Goal: Information Seeking & Learning: Learn about a topic

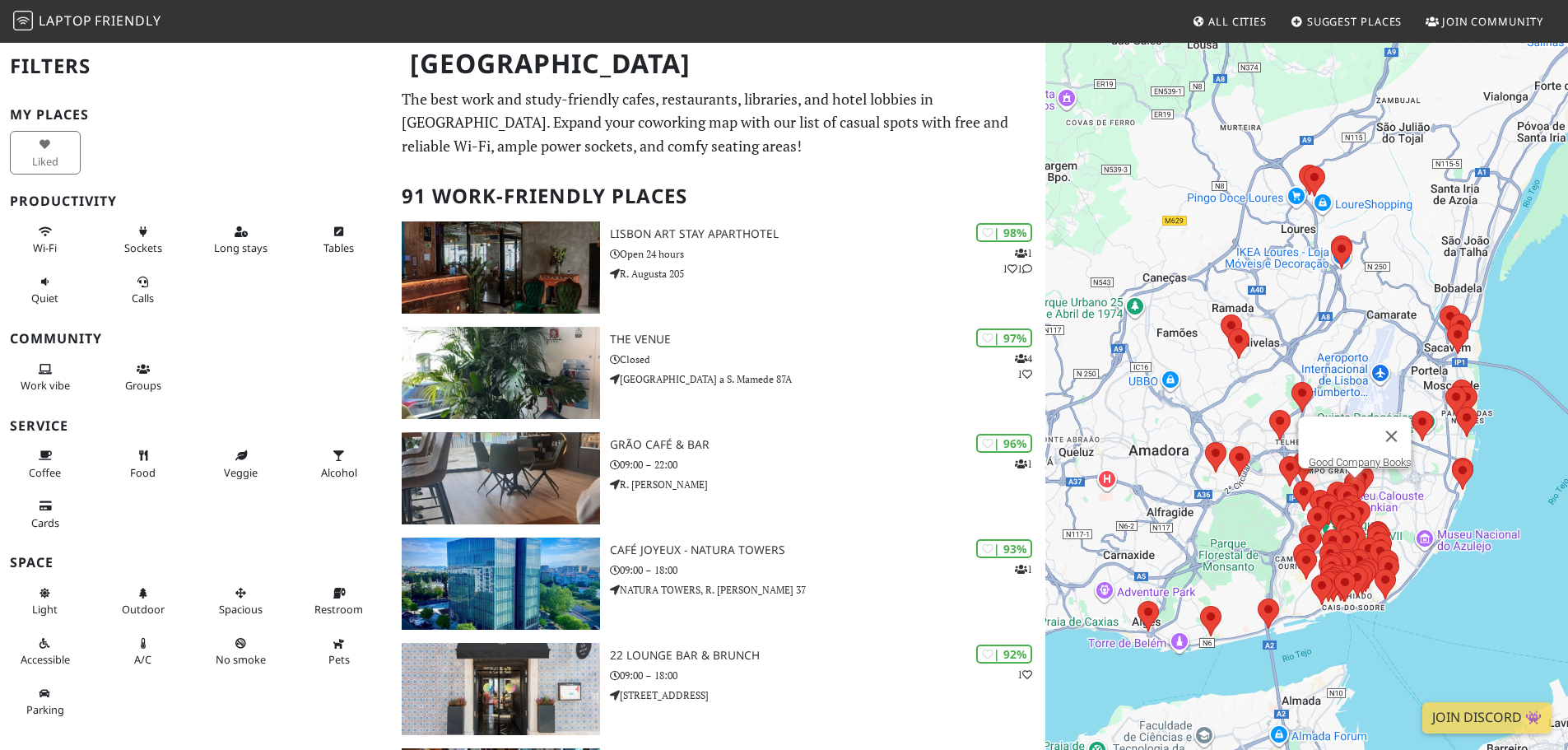
scroll to position [823, 0]
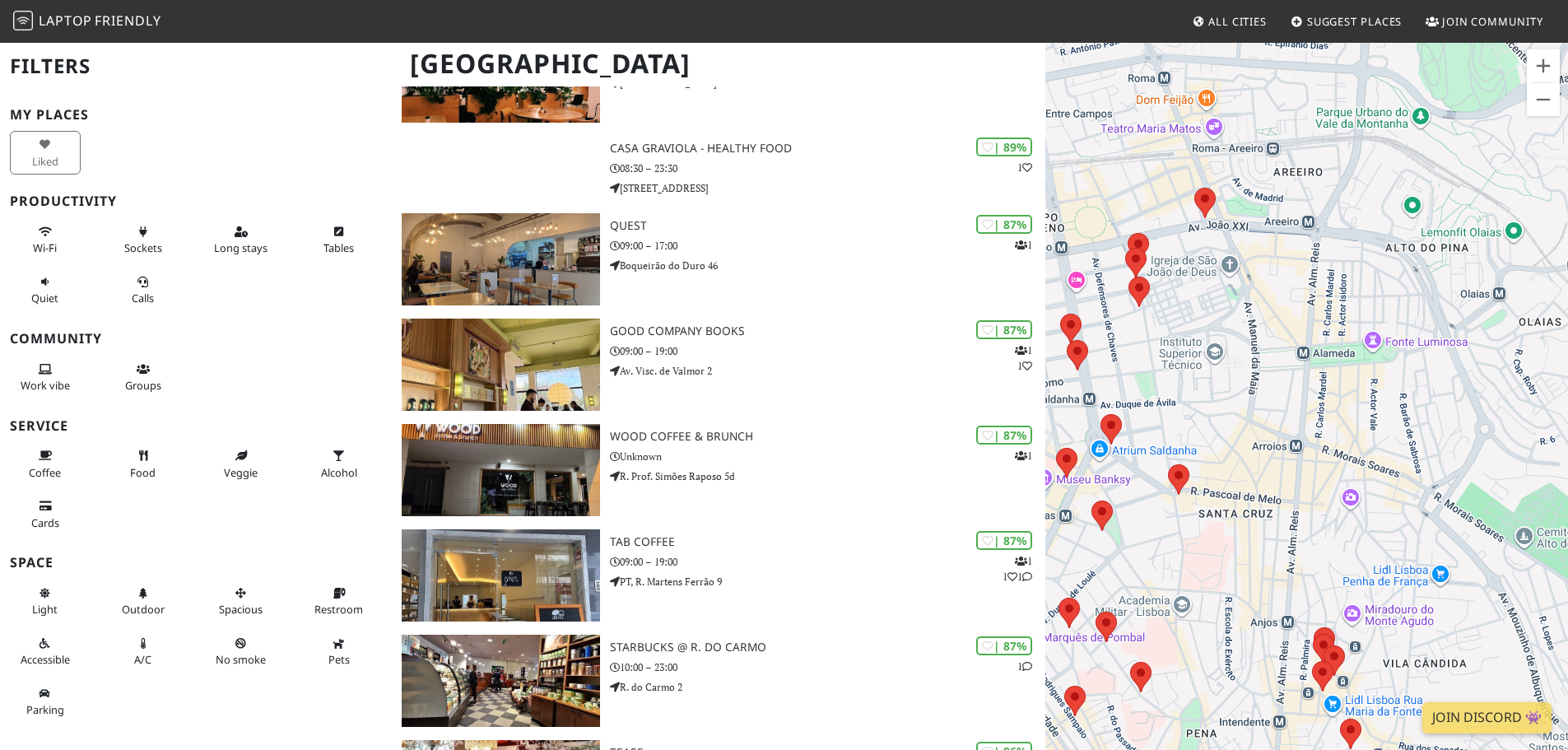
drag, startPoint x: 1309, startPoint y: 355, endPoint x: 1381, endPoint y: 447, distance: 116.8
click at [1381, 447] on div at bounding box center [1306, 417] width 522 height 750
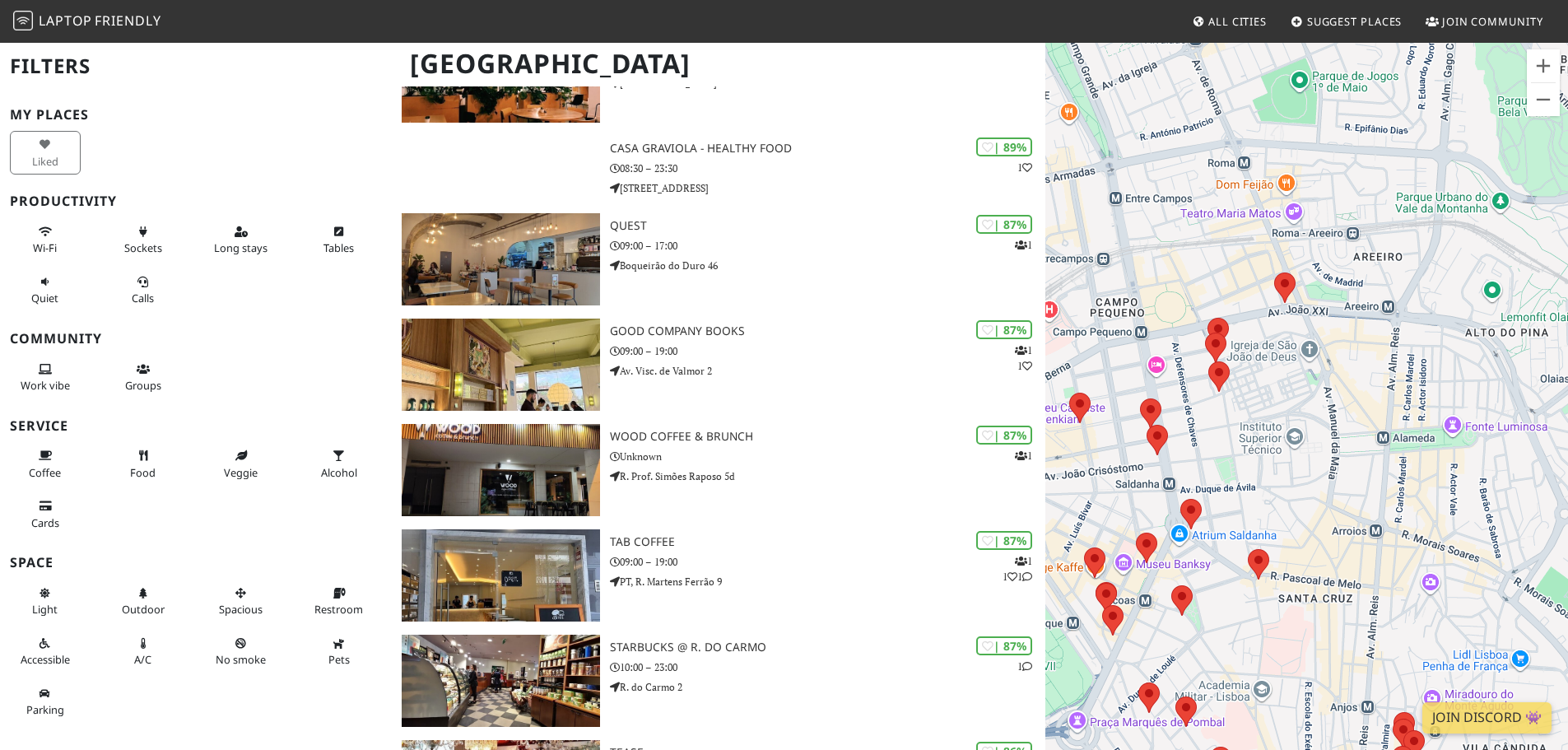
drag, startPoint x: 1214, startPoint y: 351, endPoint x: 1298, endPoint y: 441, distance: 123.1
click at [1298, 441] on div at bounding box center [1306, 417] width 522 height 750
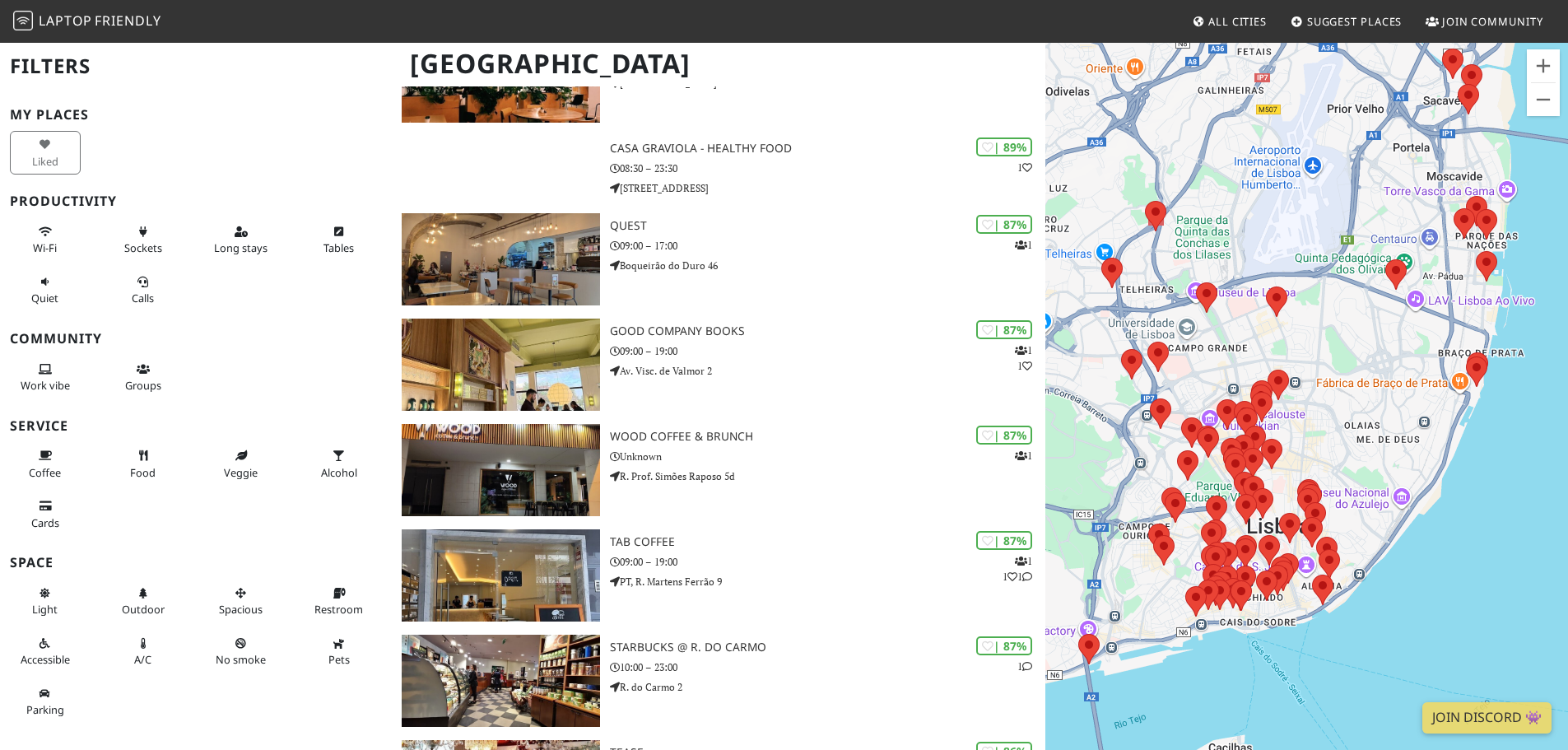
drag, startPoint x: 1225, startPoint y: 480, endPoint x: 1313, endPoint y: 416, distance: 108.8
click at [1313, 416] on div at bounding box center [1306, 417] width 522 height 750
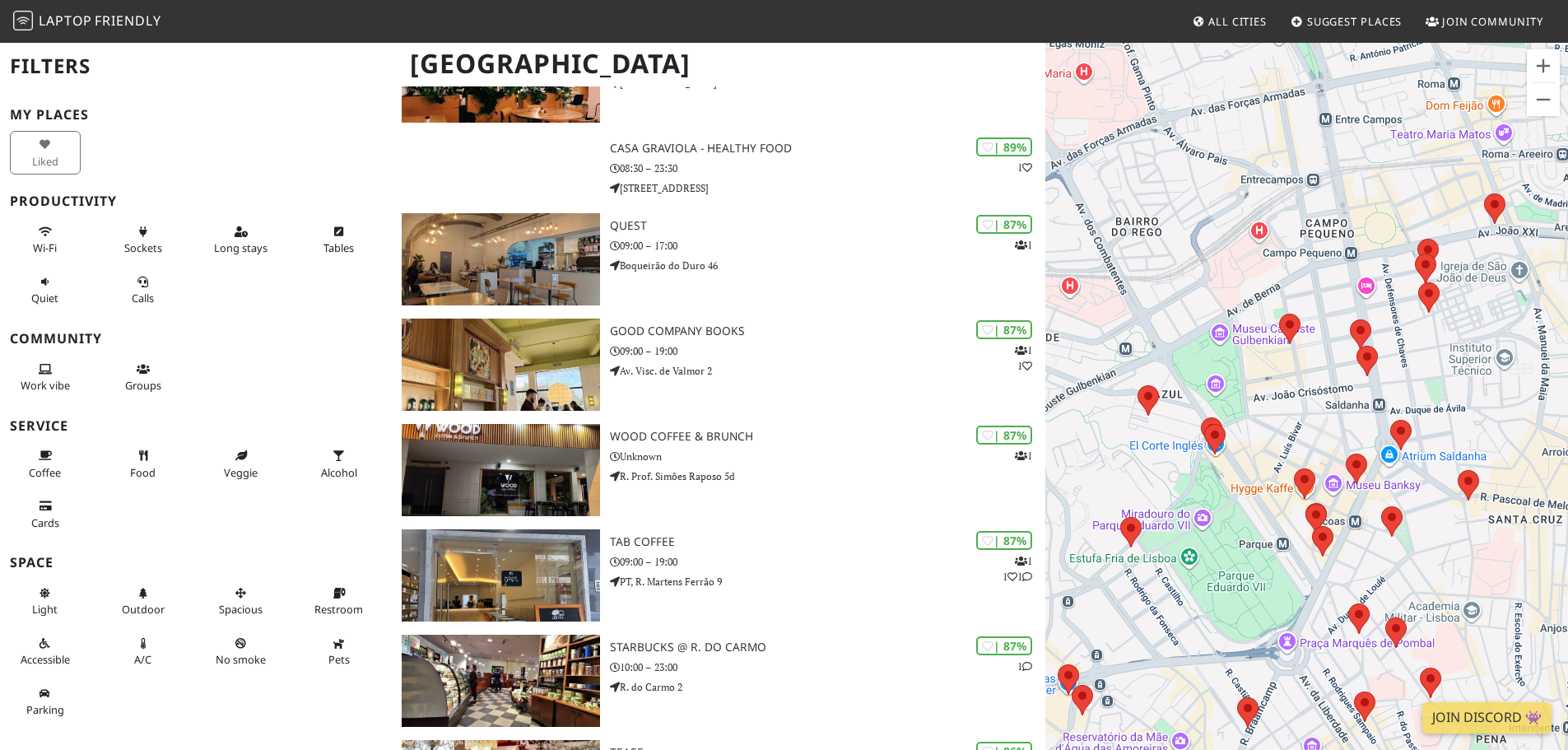
drag, startPoint x: 1227, startPoint y: 509, endPoint x: 1517, endPoint y: 382, distance: 316.6
click at [1517, 382] on div at bounding box center [1306, 417] width 522 height 750
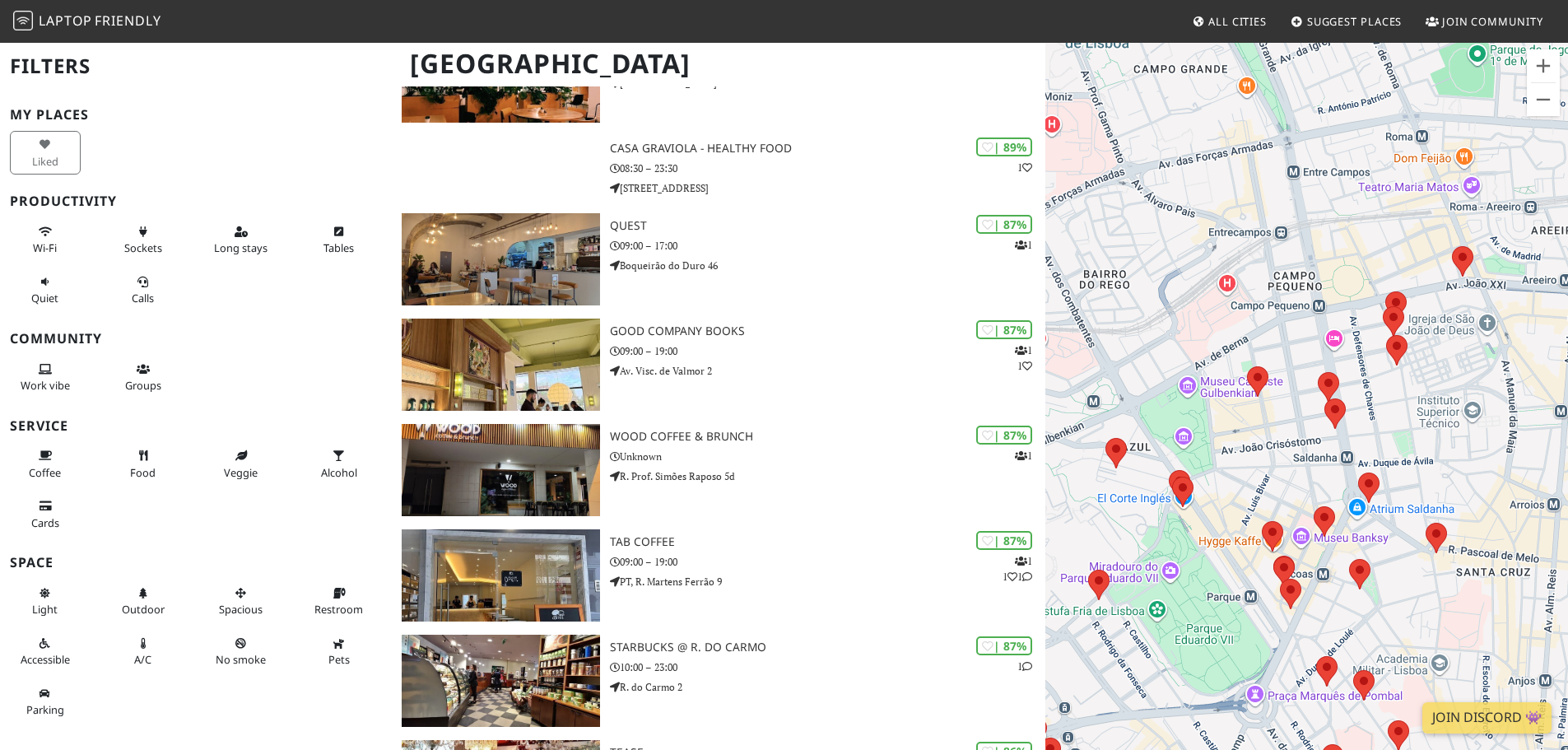
drag, startPoint x: 1236, startPoint y: 375, endPoint x: 1201, endPoint y: 440, distance: 73.8
click at [1201, 440] on div at bounding box center [1306, 417] width 522 height 750
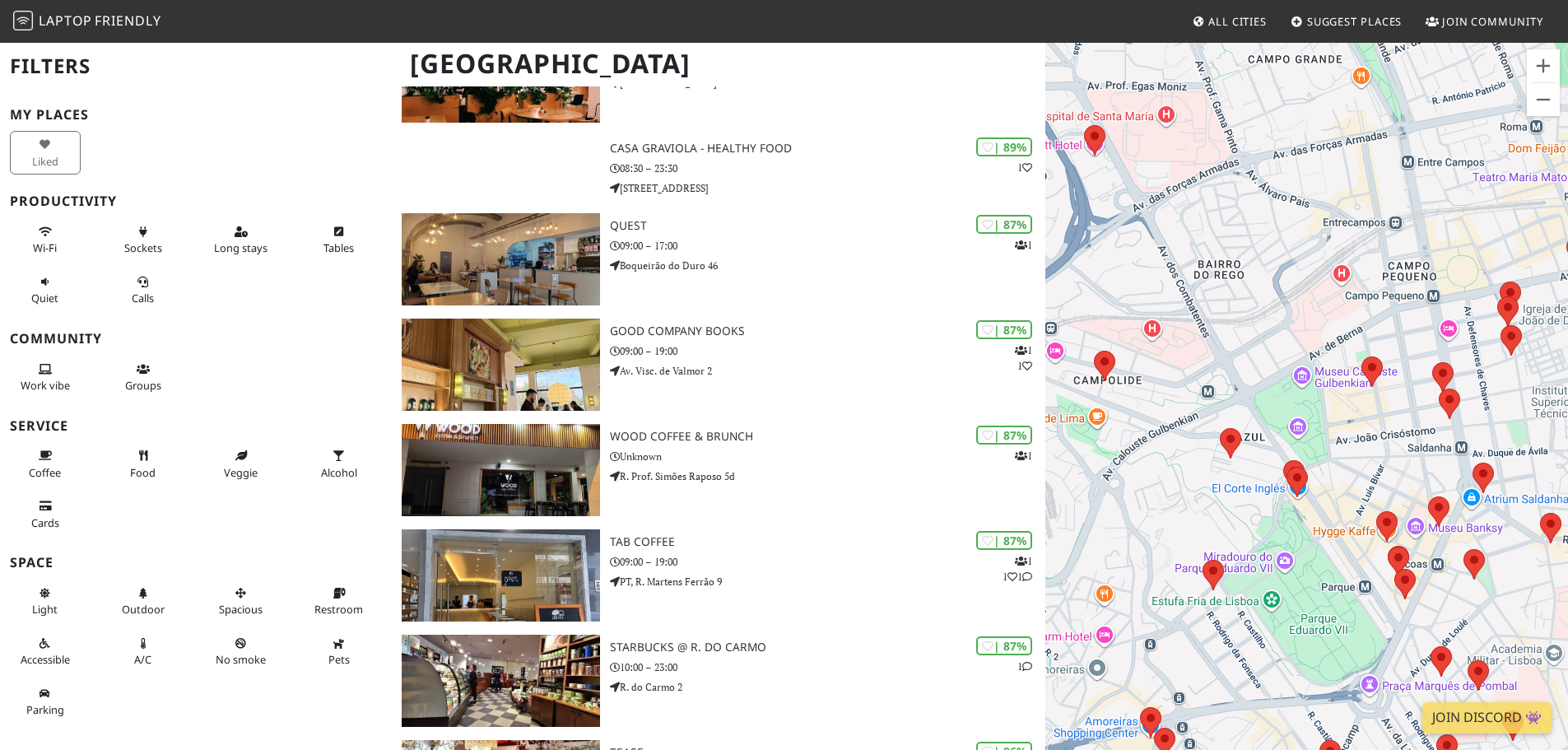
drag, startPoint x: 1201, startPoint y: 402, endPoint x: 1298, endPoint y: 400, distance: 97.0
click at [1298, 400] on div at bounding box center [1306, 417] width 522 height 750
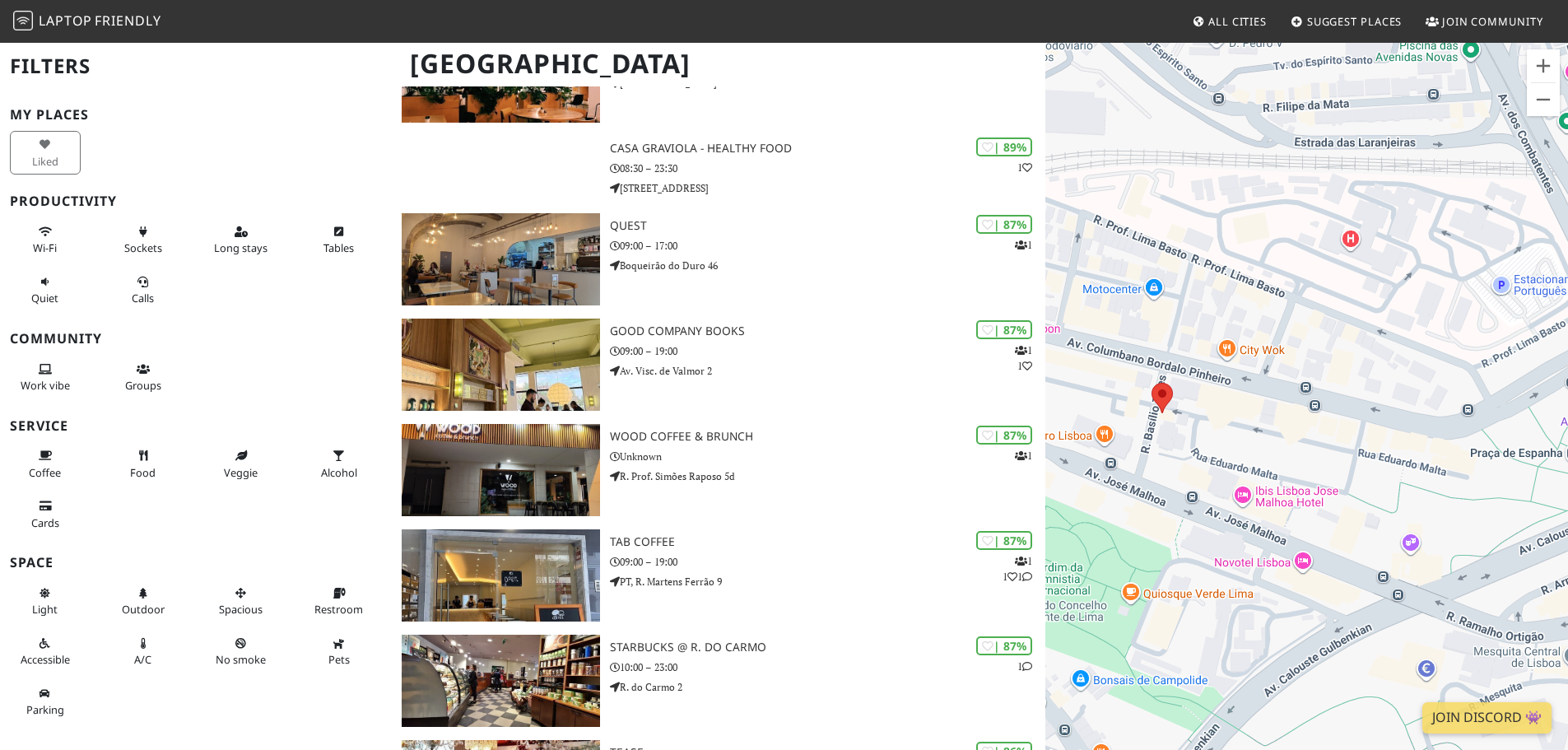
drag, startPoint x: 1176, startPoint y: 405, endPoint x: 1241, endPoint y: 397, distance: 65.5
click at [1241, 397] on div at bounding box center [1306, 417] width 522 height 750
click at [1152, 383] on area at bounding box center [1152, 383] width 0 height 0
click at [1160, 362] on link "Magnetic - Sete Rios" at bounding box center [1166, 368] width 96 height 12
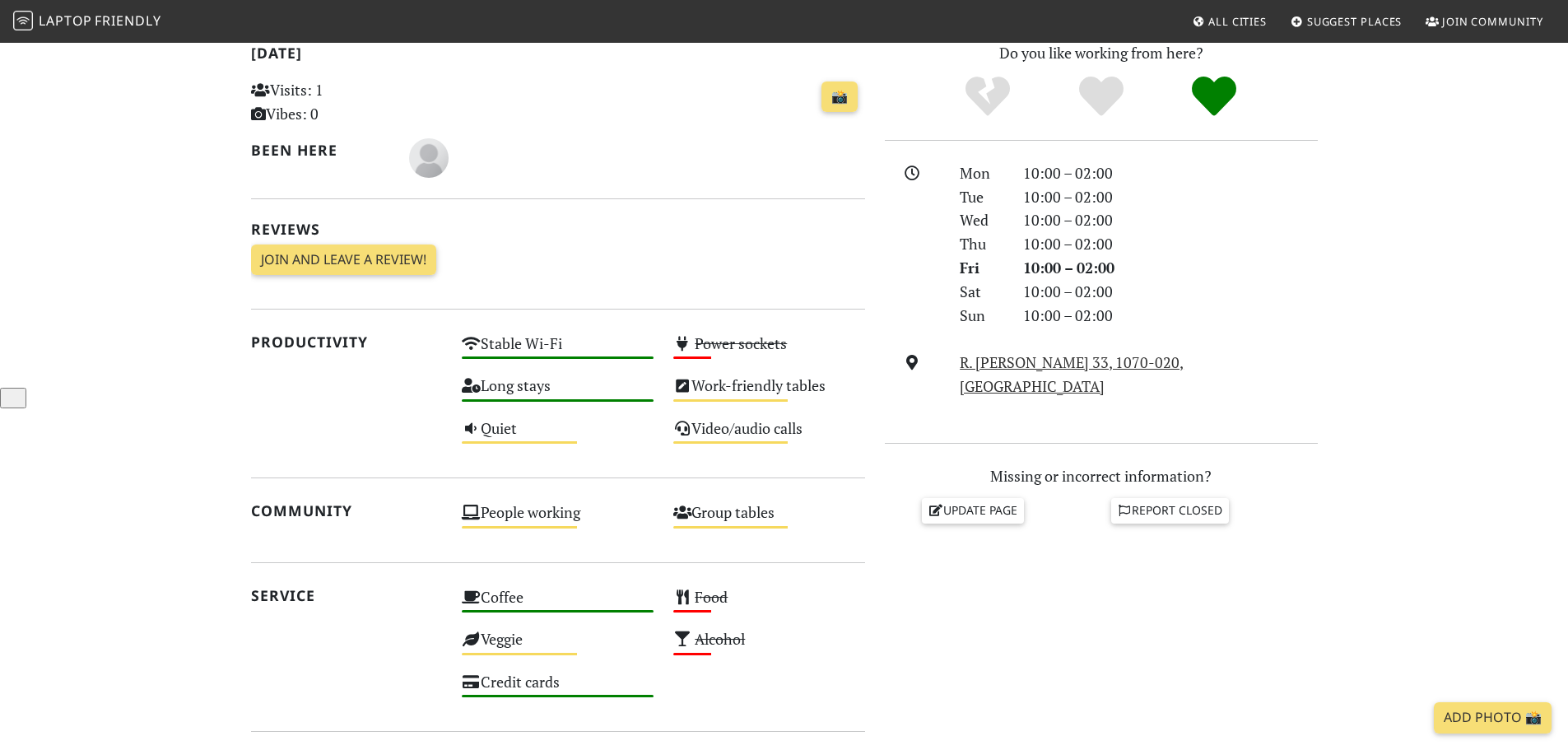
scroll to position [412, 0]
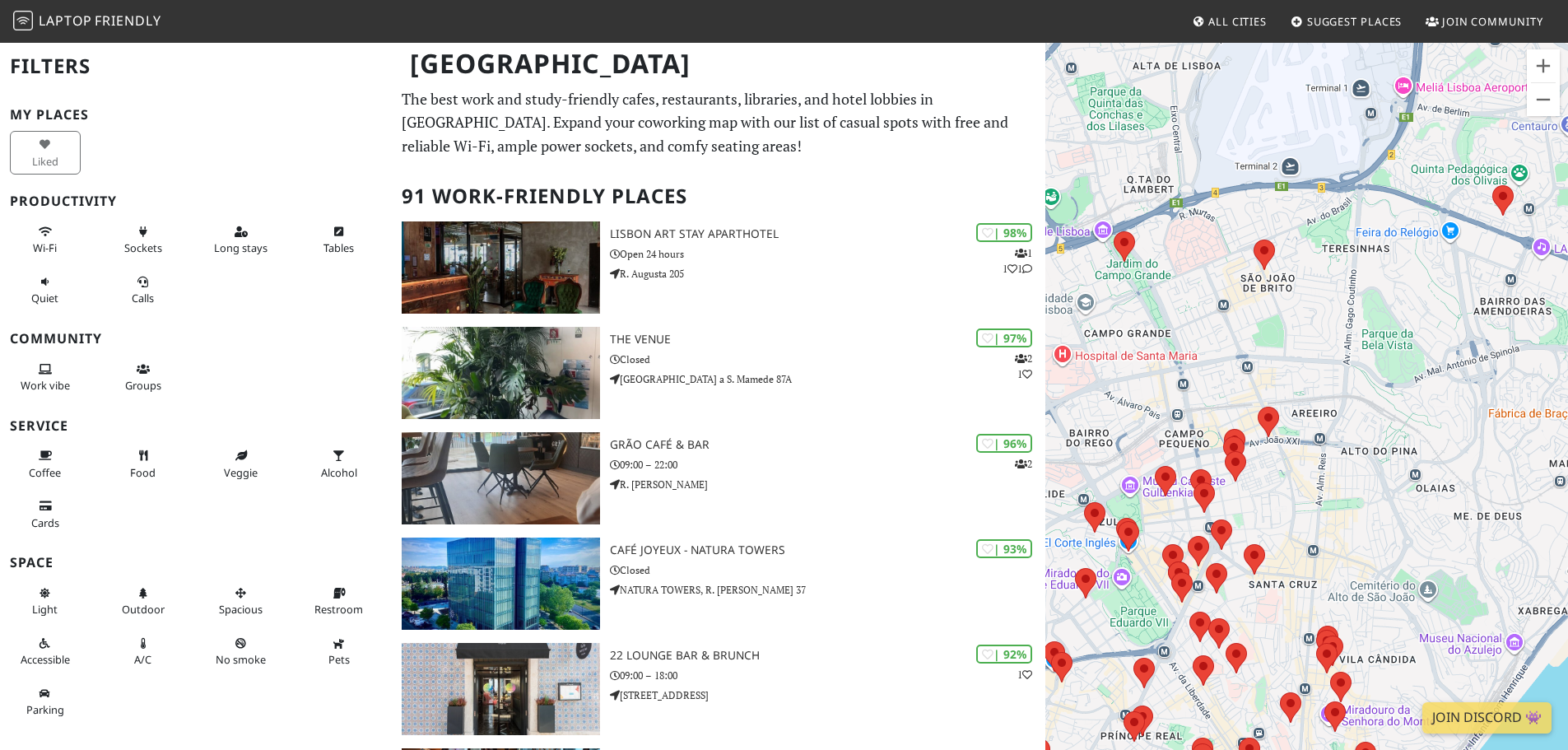
drag, startPoint x: 1305, startPoint y: 531, endPoint x: 1220, endPoint y: 251, distance: 292.6
click at [1220, 251] on div at bounding box center [1306, 417] width 522 height 750
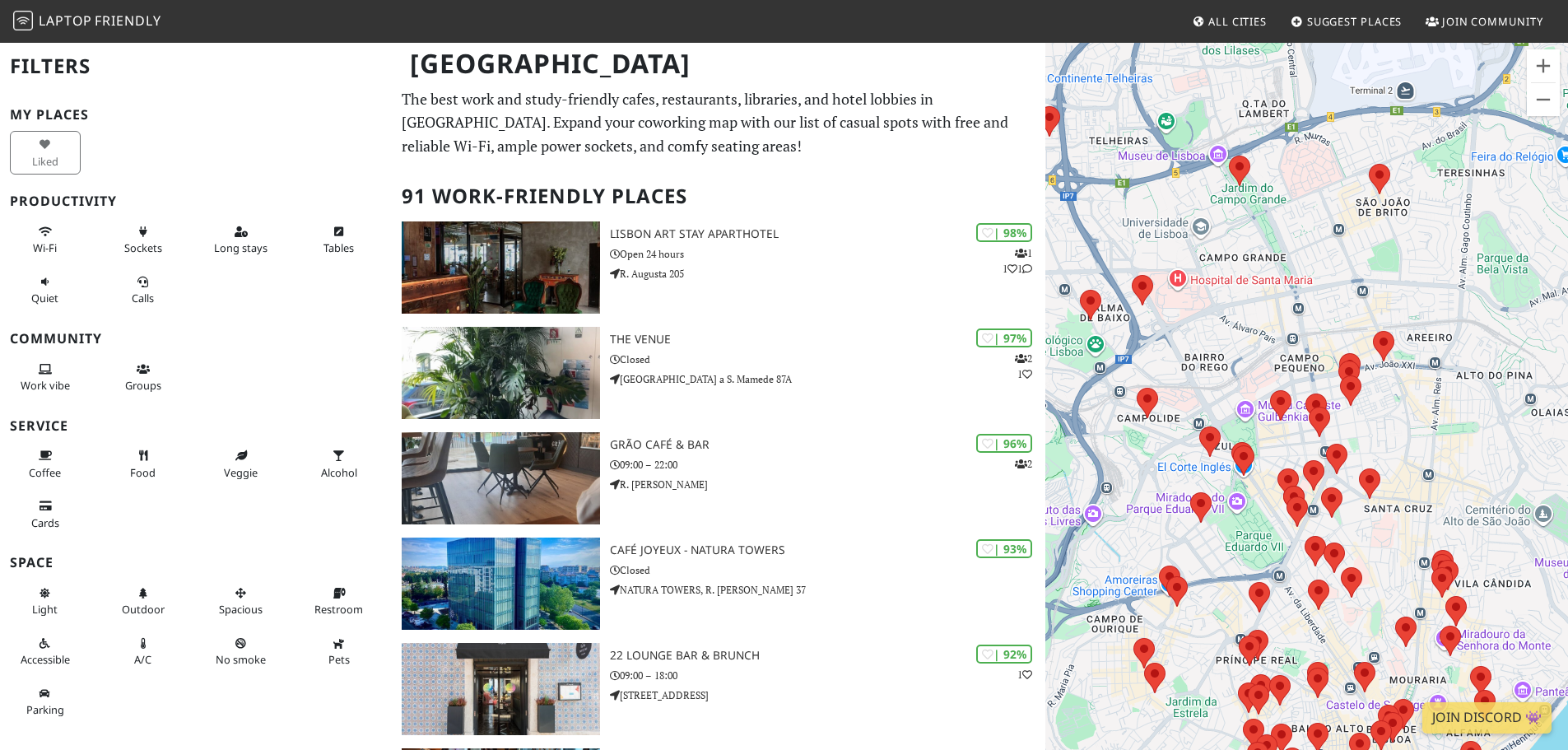
drag, startPoint x: 1175, startPoint y: 365, endPoint x: 1295, endPoint y: 288, distance: 142.6
click at [1295, 288] on div at bounding box center [1306, 417] width 522 height 750
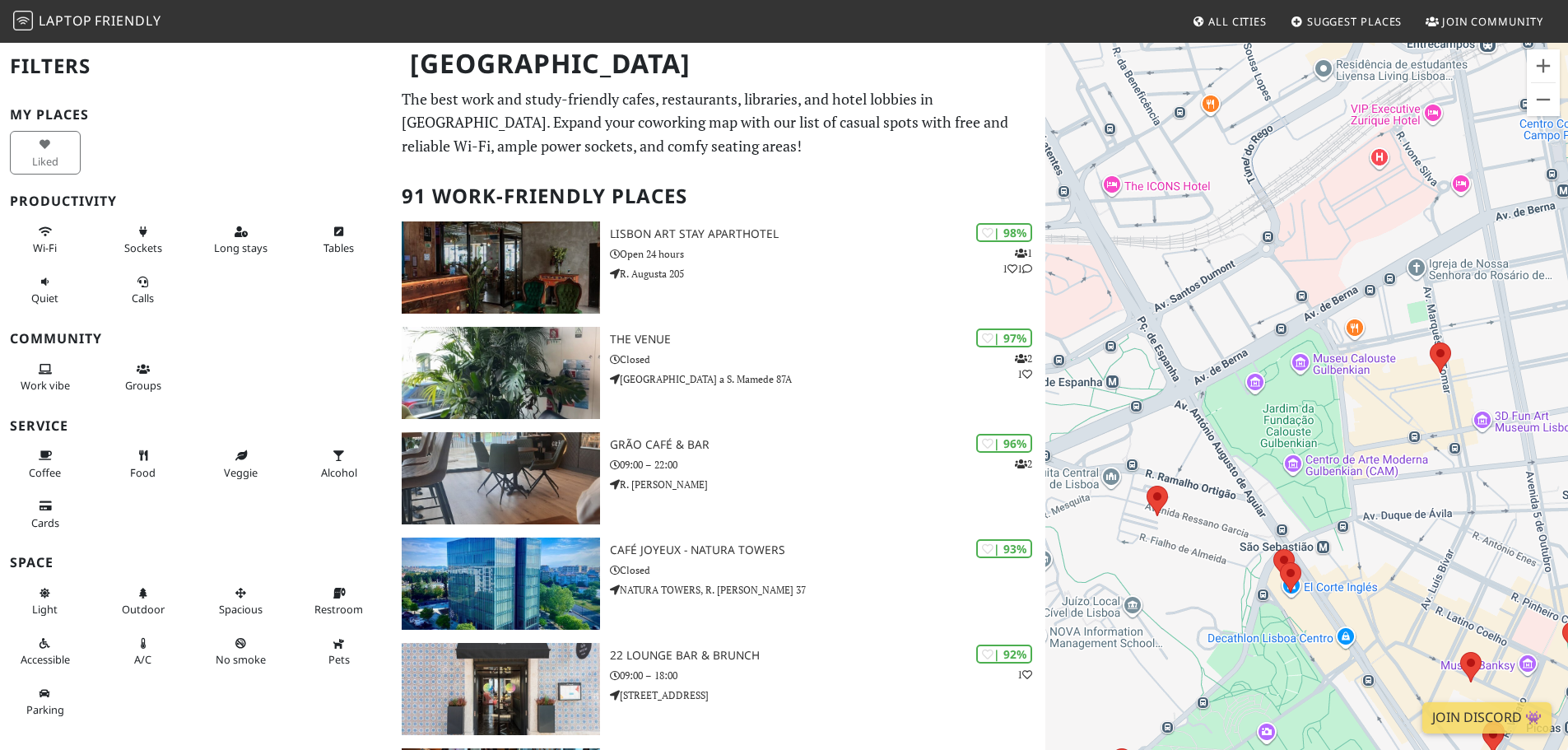
drag, startPoint x: 1240, startPoint y: 382, endPoint x: 1404, endPoint y: 259, distance: 205.0
click at [1405, 260] on div at bounding box center [1306, 417] width 522 height 750
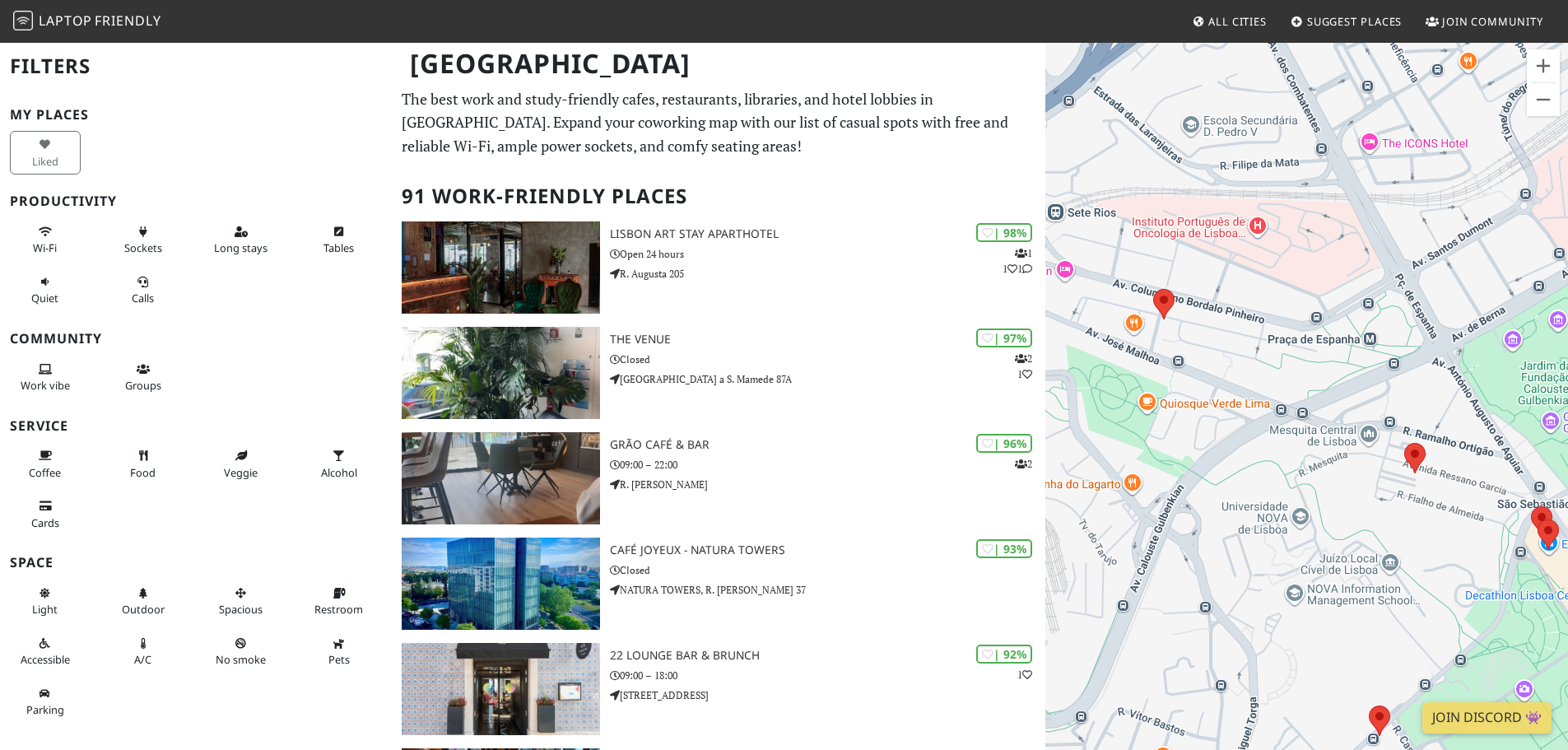
drag, startPoint x: 1290, startPoint y: 421, endPoint x: 1540, endPoint y: 397, distance: 251.1
click at [1540, 397] on div at bounding box center [1306, 417] width 522 height 750
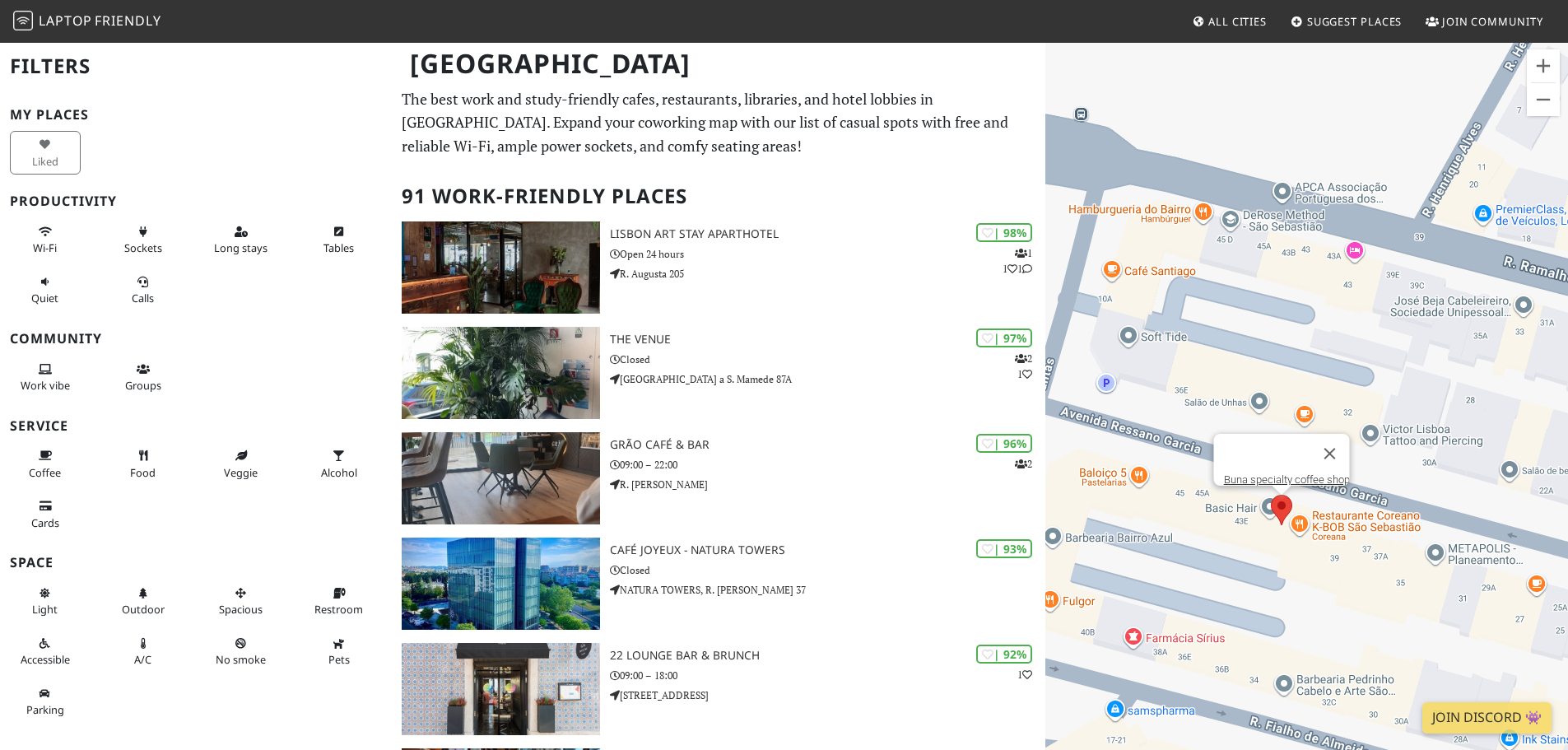
click at [1271, 495] on area at bounding box center [1271, 495] width 0 height 0
click at [1288, 473] on link "Buna specialty coffee shop" at bounding box center [1286, 479] width 126 height 12
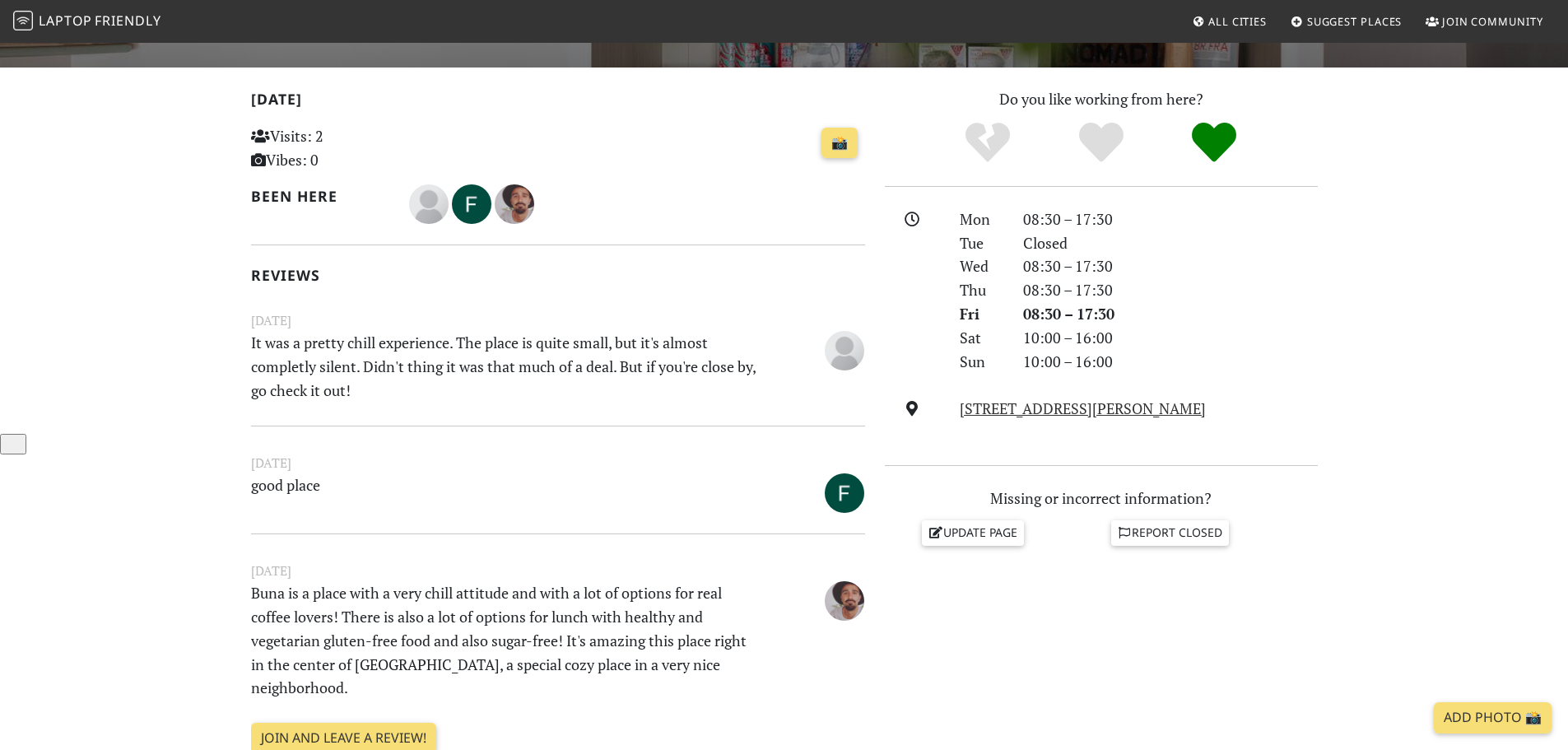
scroll to position [329, 0]
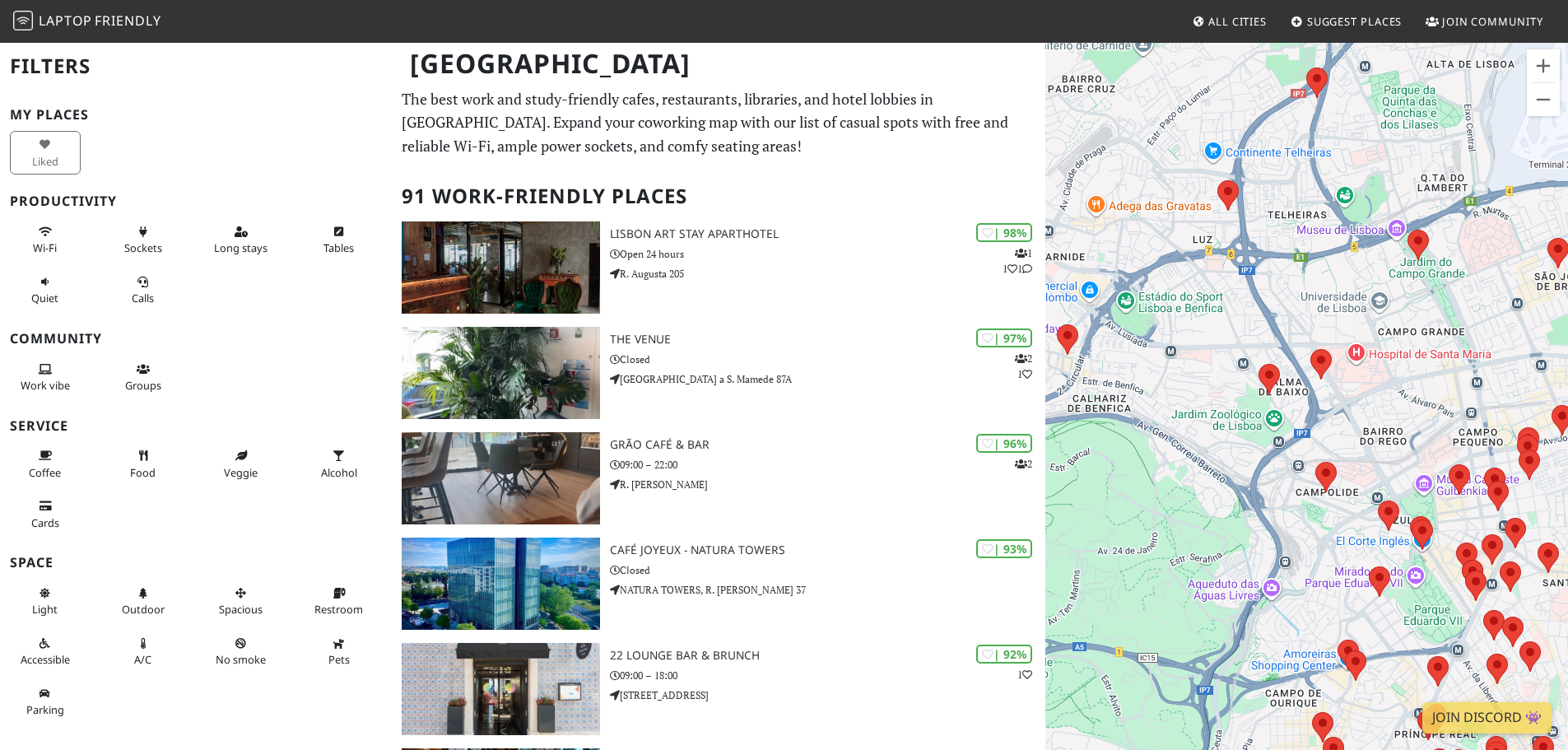
drag, startPoint x: 1365, startPoint y: 463, endPoint x: 1198, endPoint y: 522, distance: 177.1
click at [1198, 522] on div at bounding box center [1306, 417] width 522 height 750
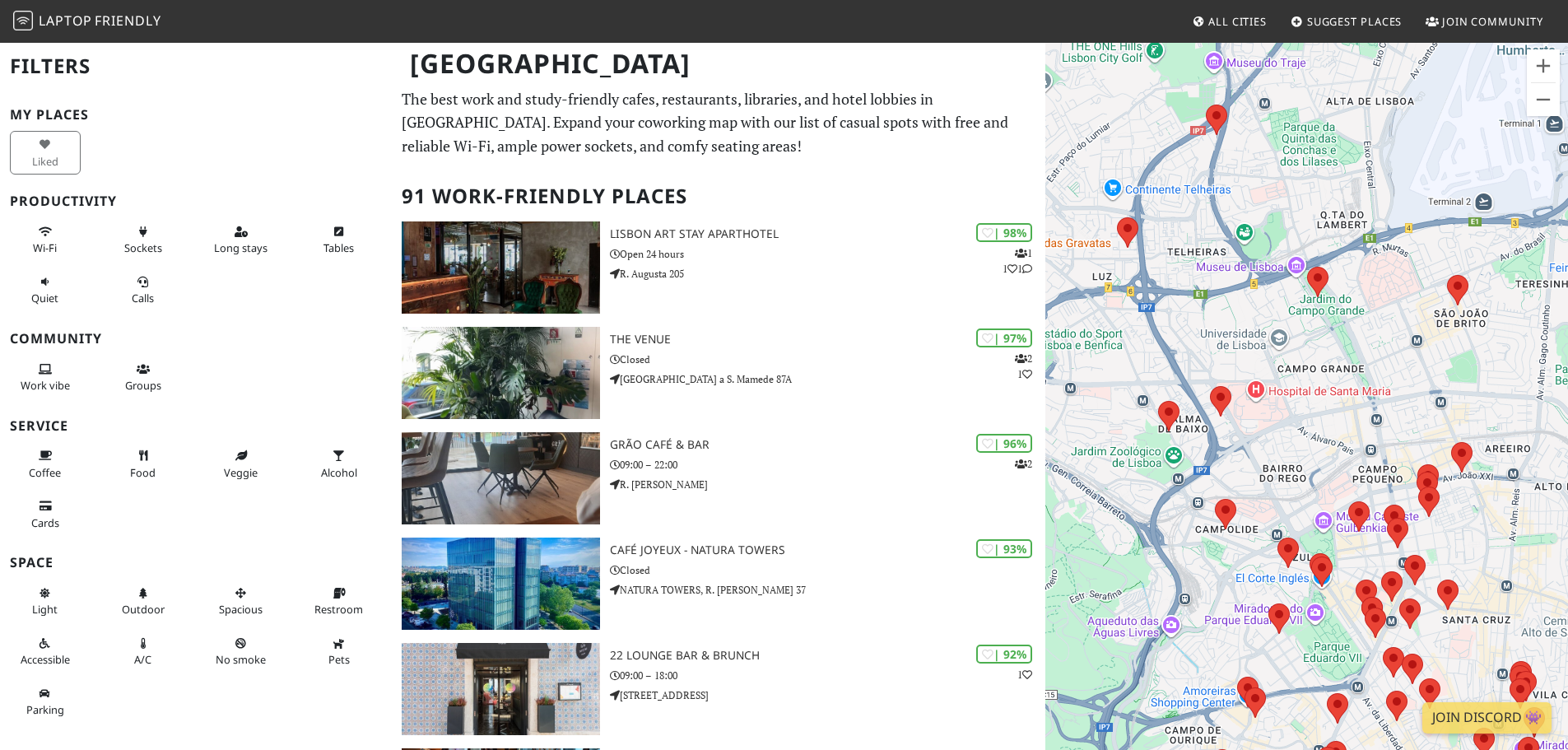
drag, startPoint x: 1398, startPoint y: 393, endPoint x: 1296, endPoint y: 432, distance: 109.2
click at [1296, 432] on div at bounding box center [1306, 417] width 522 height 750
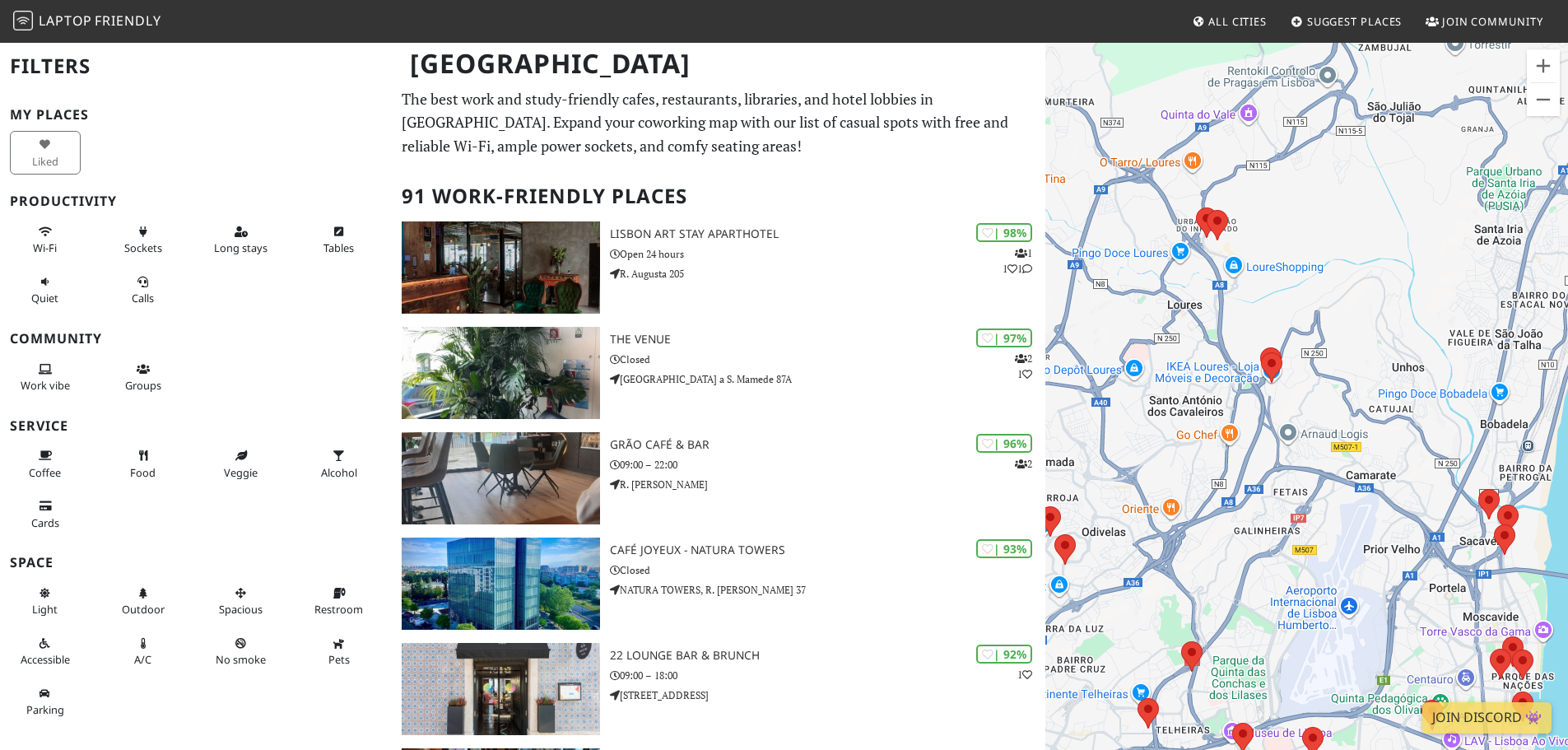
drag, startPoint x: 1417, startPoint y: 463, endPoint x: 1313, endPoint y: 308, distance: 186.7
click at [1313, 308] on div at bounding box center [1306, 417] width 522 height 750
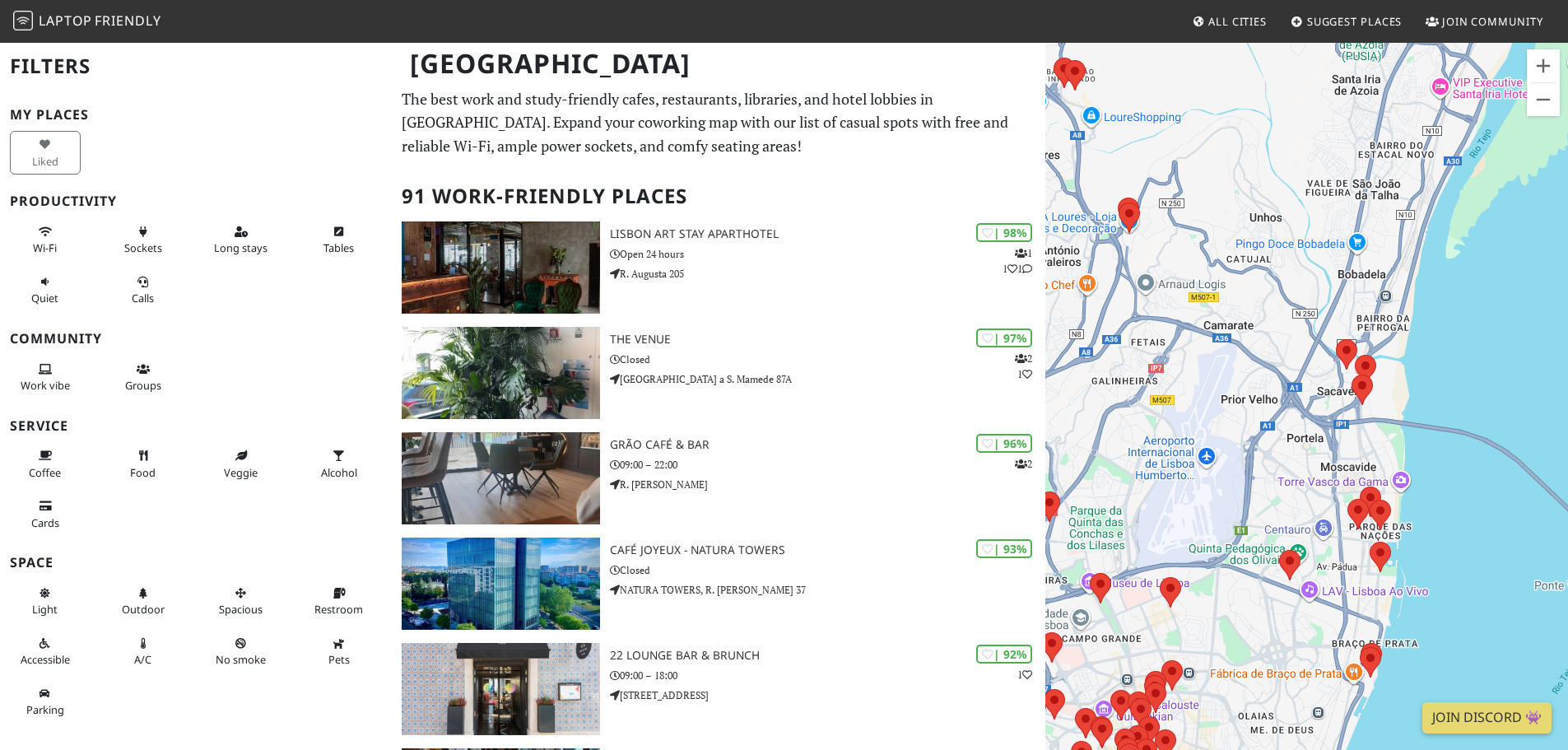
drag, startPoint x: 1360, startPoint y: 568, endPoint x: 1211, endPoint y: 425, distance: 206.5
click at [1211, 425] on div at bounding box center [1306, 417] width 522 height 750
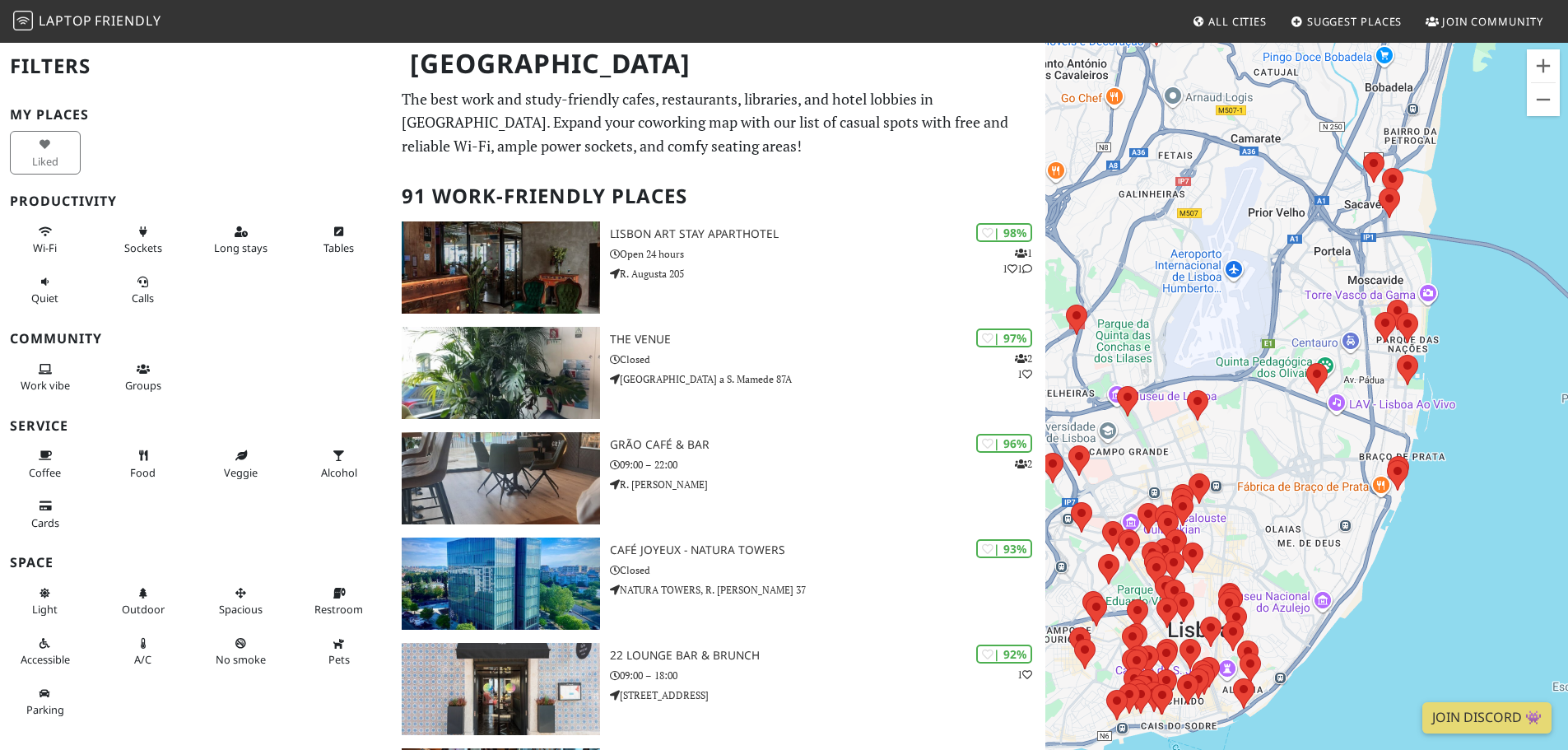
drag, startPoint x: 1293, startPoint y: 604, endPoint x: 1374, endPoint y: 295, distance: 319.4
click at [1373, 298] on div at bounding box center [1306, 417] width 522 height 750
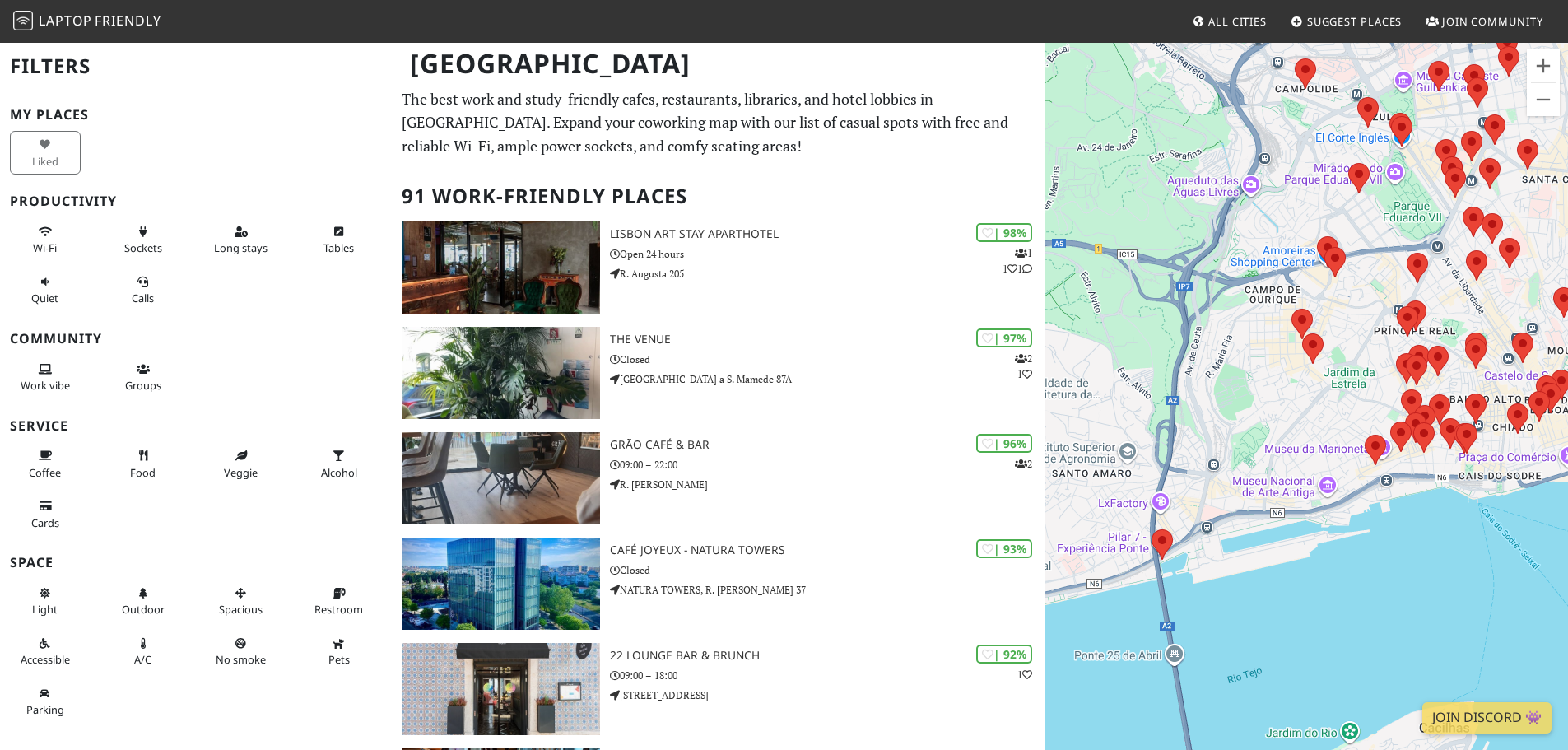
drag, startPoint x: 1072, startPoint y: 595, endPoint x: 1318, endPoint y: 401, distance: 313.3
click at [1318, 401] on div at bounding box center [1306, 417] width 522 height 750
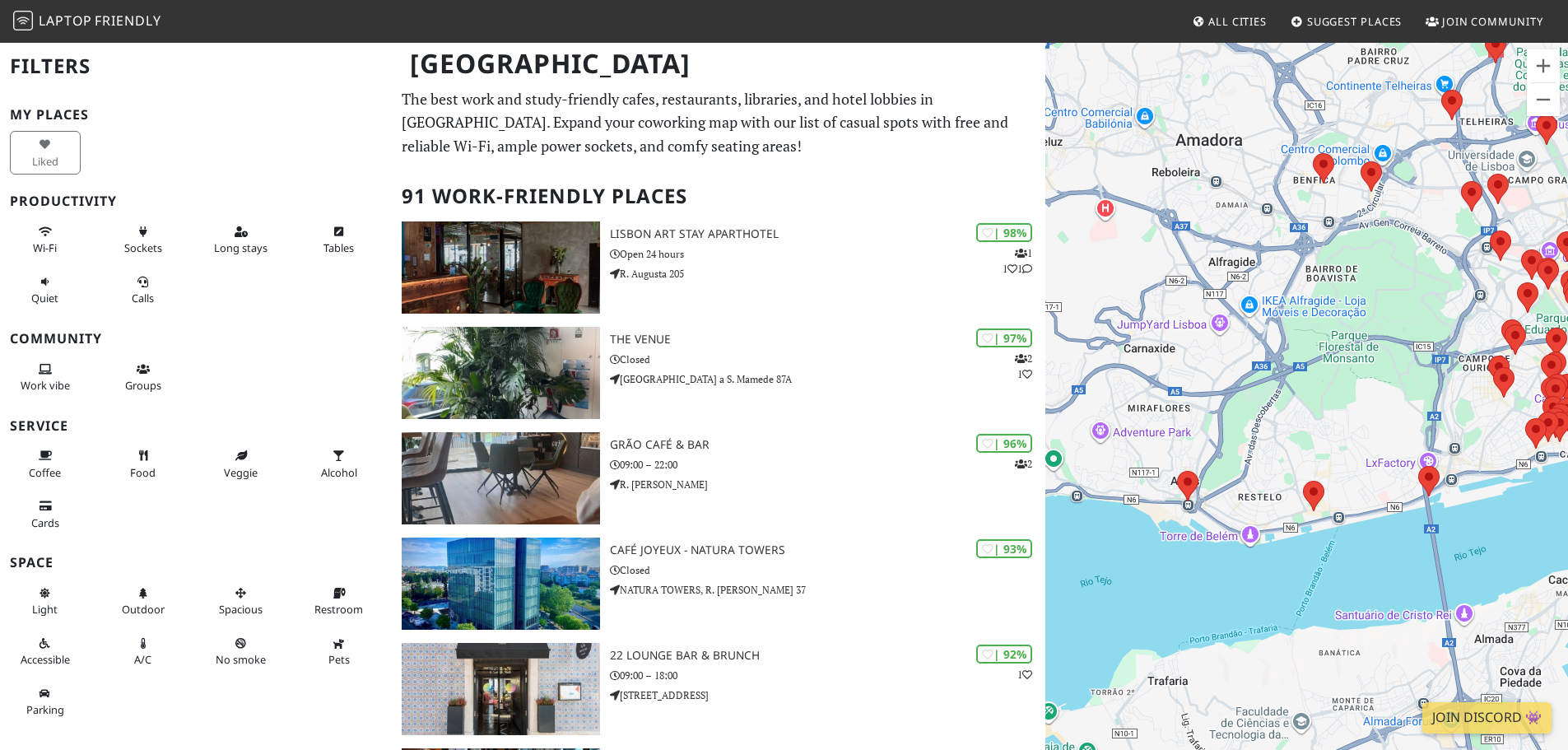
drag, startPoint x: 1191, startPoint y: 634, endPoint x: 1422, endPoint y: 557, distance: 243.5
click at [1422, 557] on div at bounding box center [1306, 417] width 522 height 750
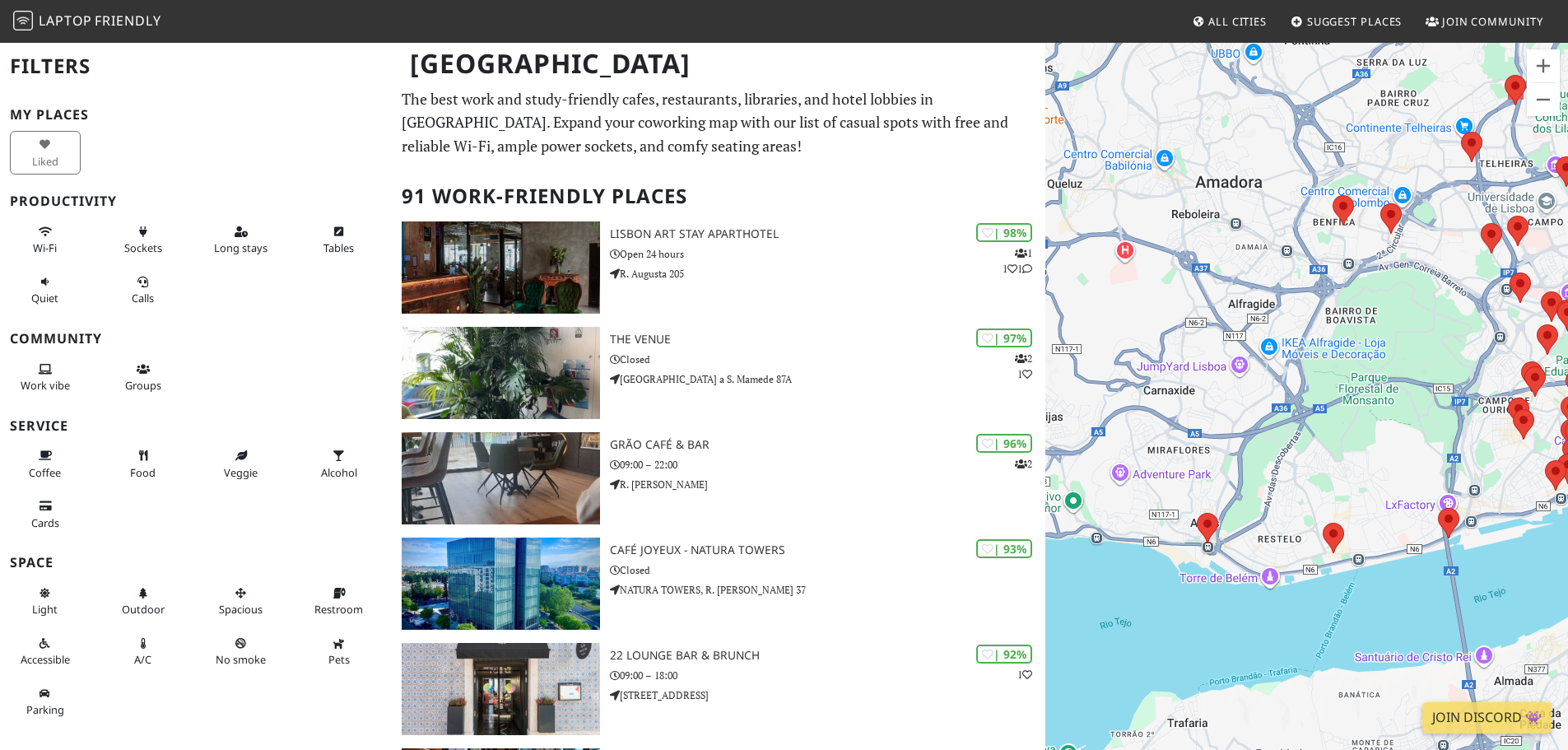
drag, startPoint x: 1267, startPoint y: 578, endPoint x: 1286, endPoint y: 620, distance: 46.1
click at [1286, 620] on div at bounding box center [1306, 417] width 522 height 750
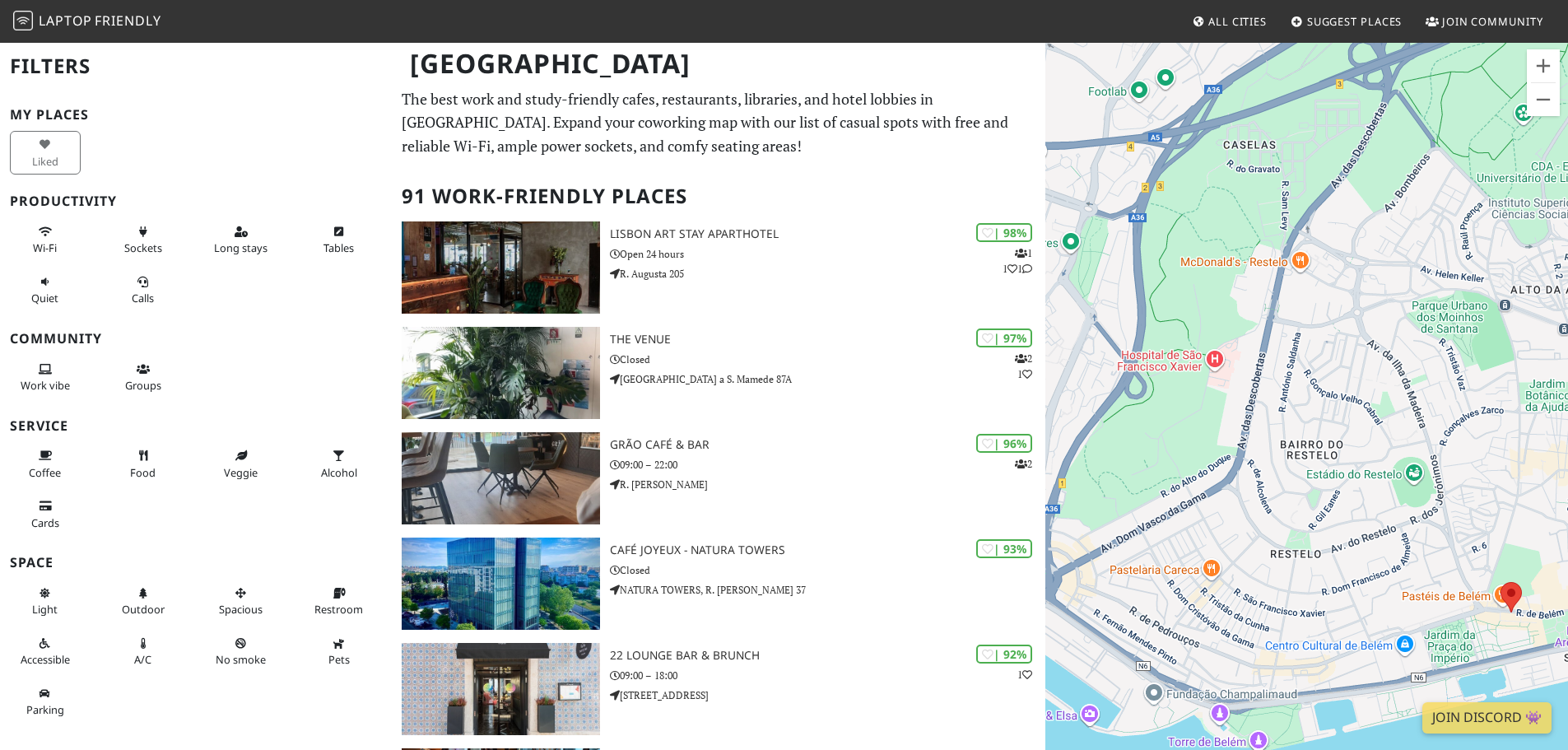
drag, startPoint x: 1421, startPoint y: 567, endPoint x: 1235, endPoint y: 569, distance: 186.0
click at [1235, 569] on div at bounding box center [1306, 417] width 522 height 750
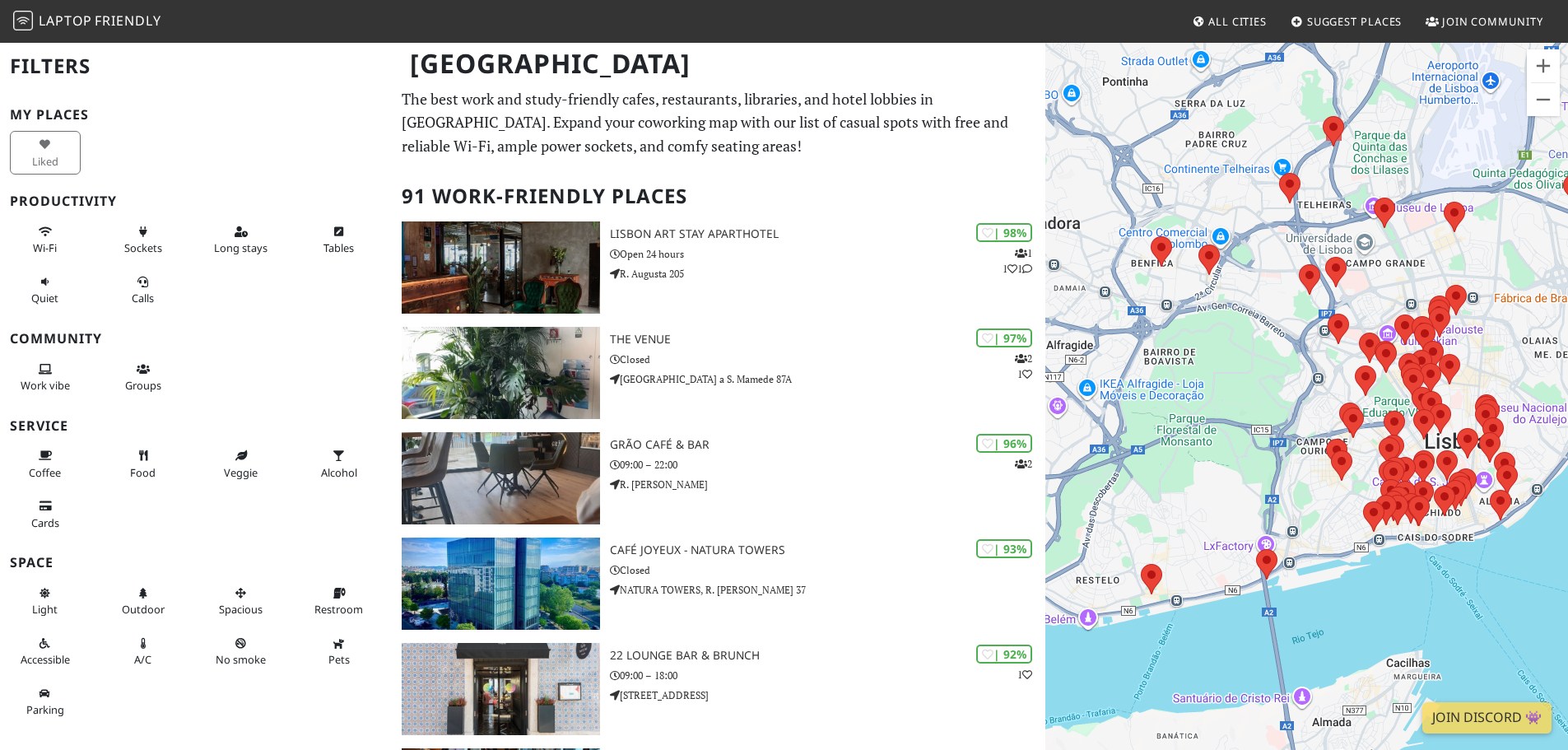
drag, startPoint x: 1447, startPoint y: 386, endPoint x: 1115, endPoint y: 378, distance: 332.1
click at [1115, 378] on div at bounding box center [1306, 417] width 522 height 750
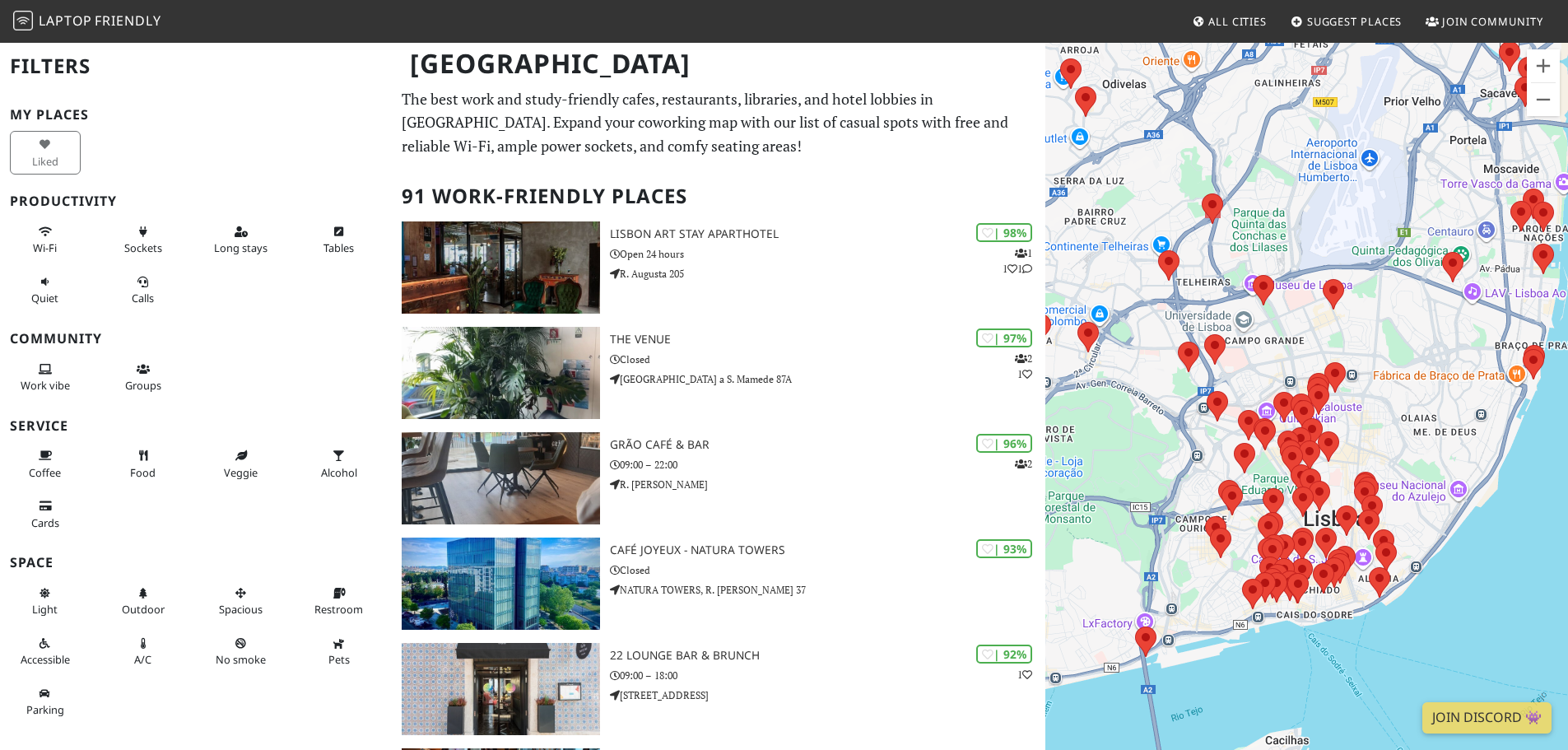
drag, startPoint x: 1260, startPoint y: 484, endPoint x: 1175, endPoint y: 552, distance: 108.9
click at [1175, 552] on div at bounding box center [1306, 417] width 522 height 750
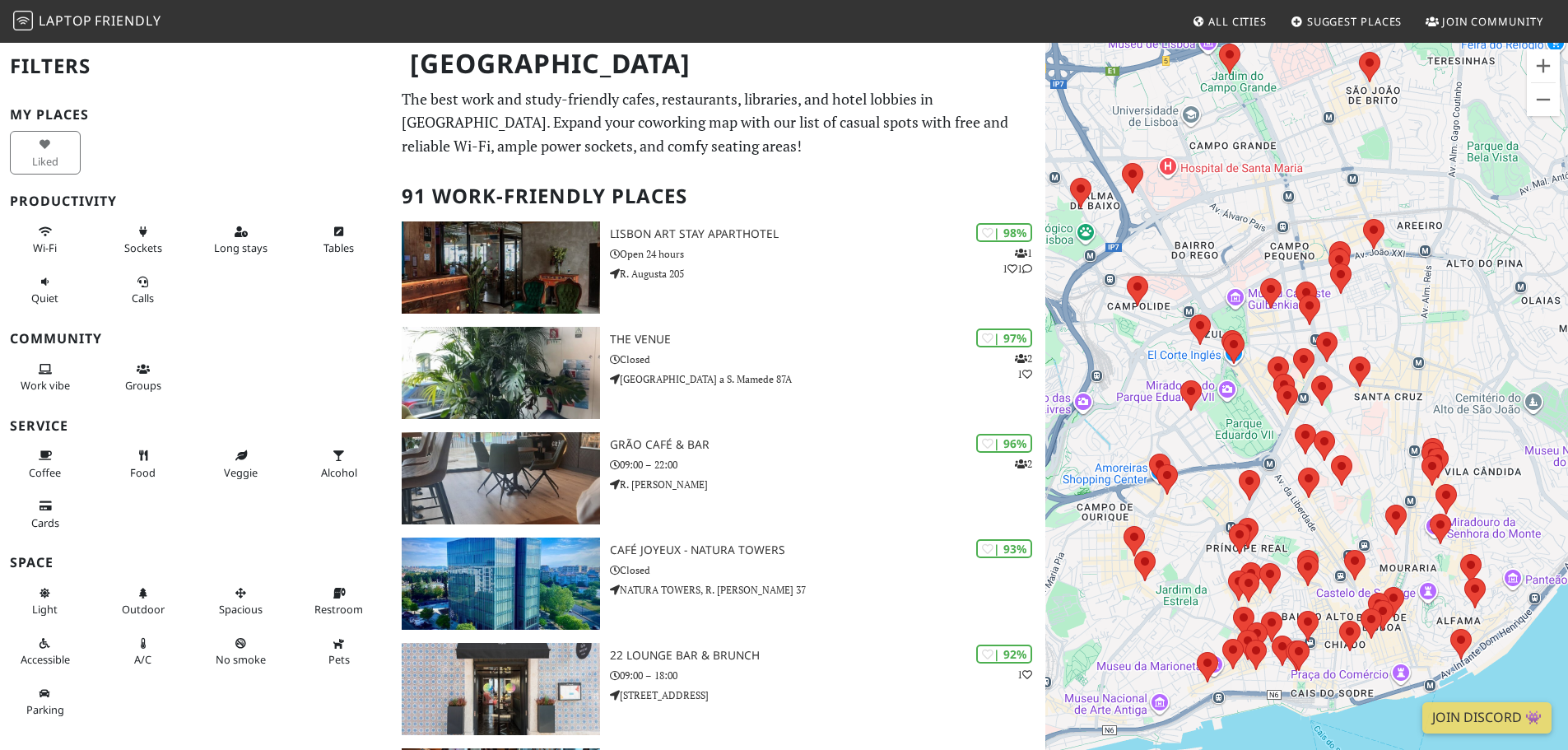
drag, startPoint x: 1247, startPoint y: 461, endPoint x: 1191, endPoint y: 252, distance: 216.4
click at [1191, 252] on div at bounding box center [1306, 417] width 522 height 750
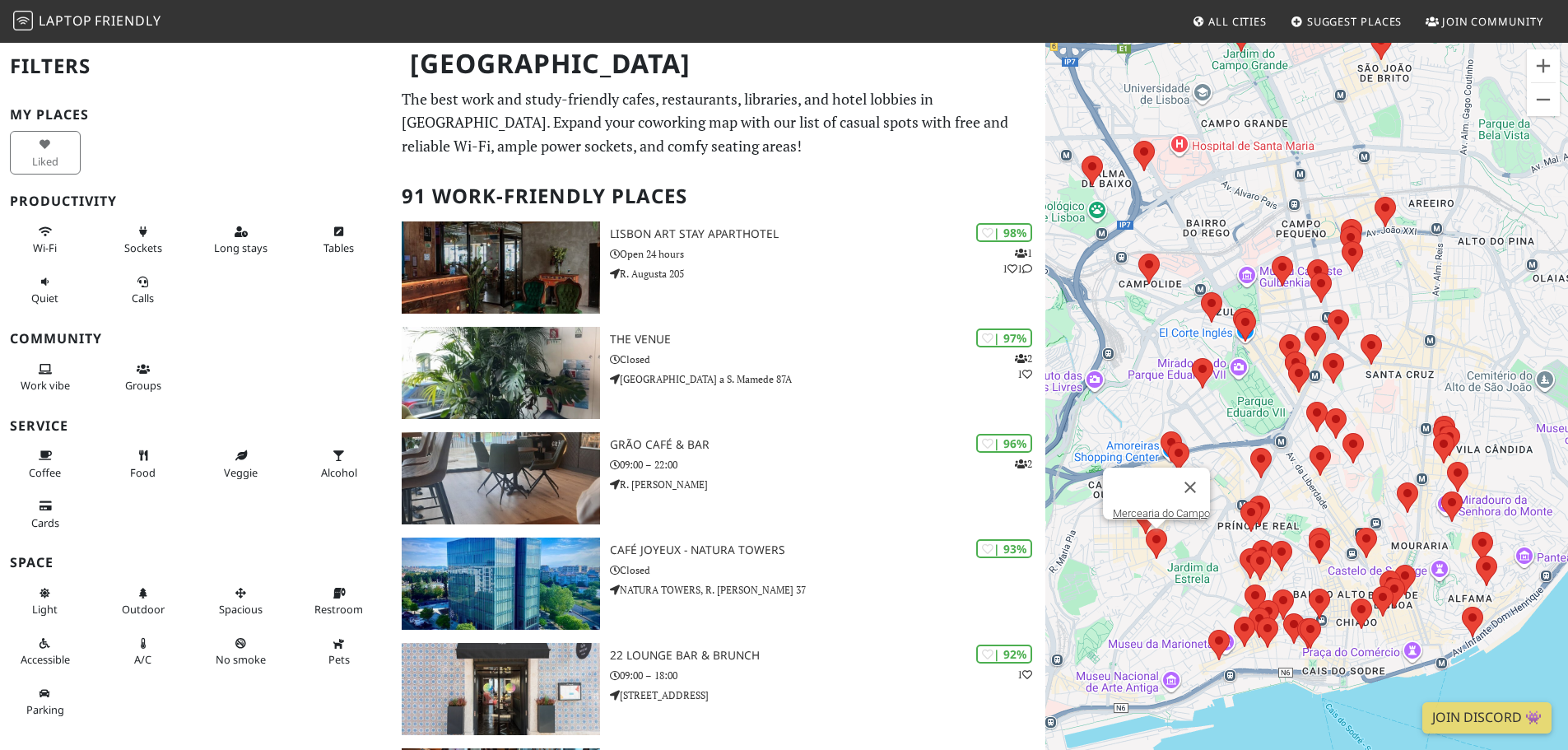
click at [1146, 529] on area at bounding box center [1146, 529] width 0 height 0
click at [1162, 508] on link "Mercearia do Campo" at bounding box center [1161, 514] width 97 height 12
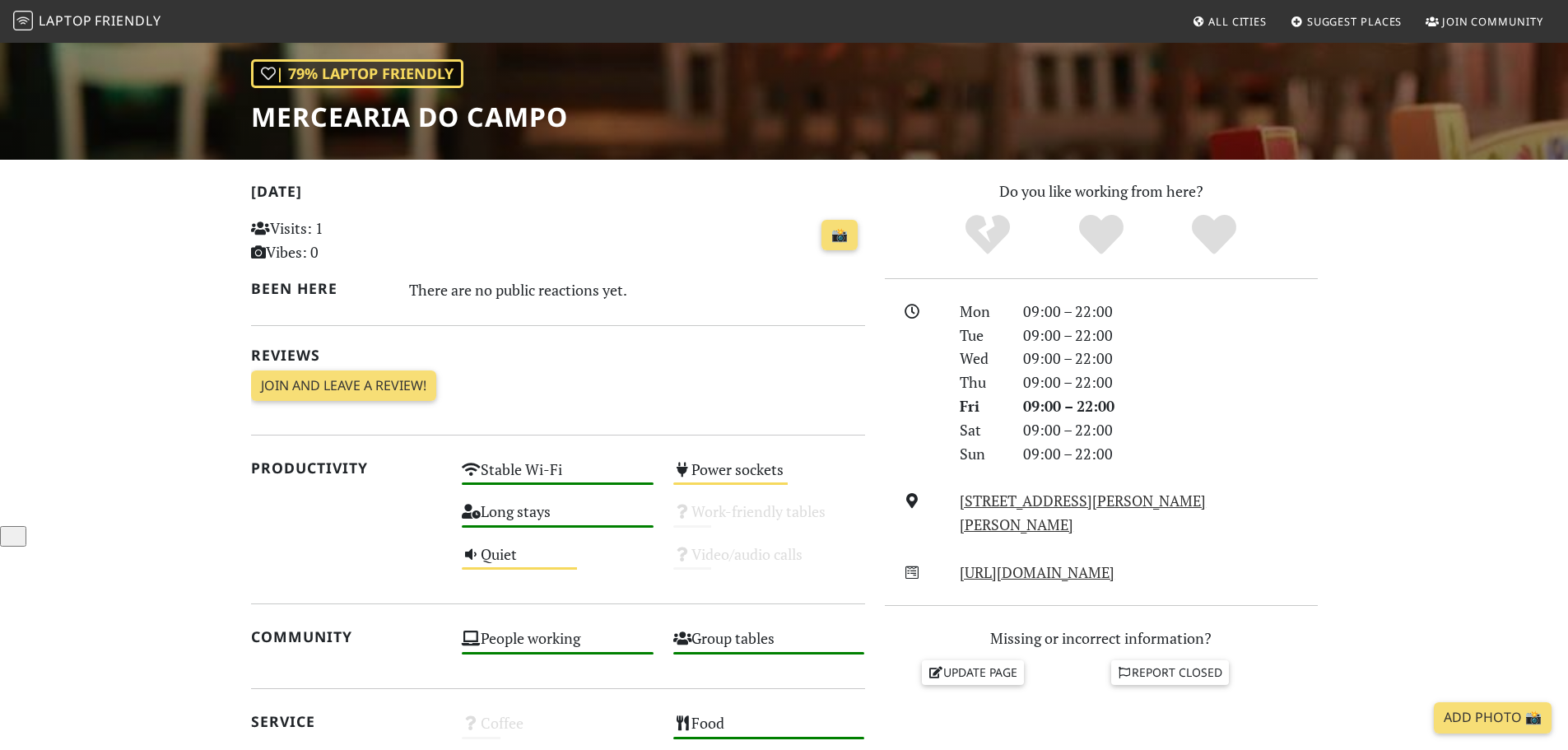
scroll to position [247, 0]
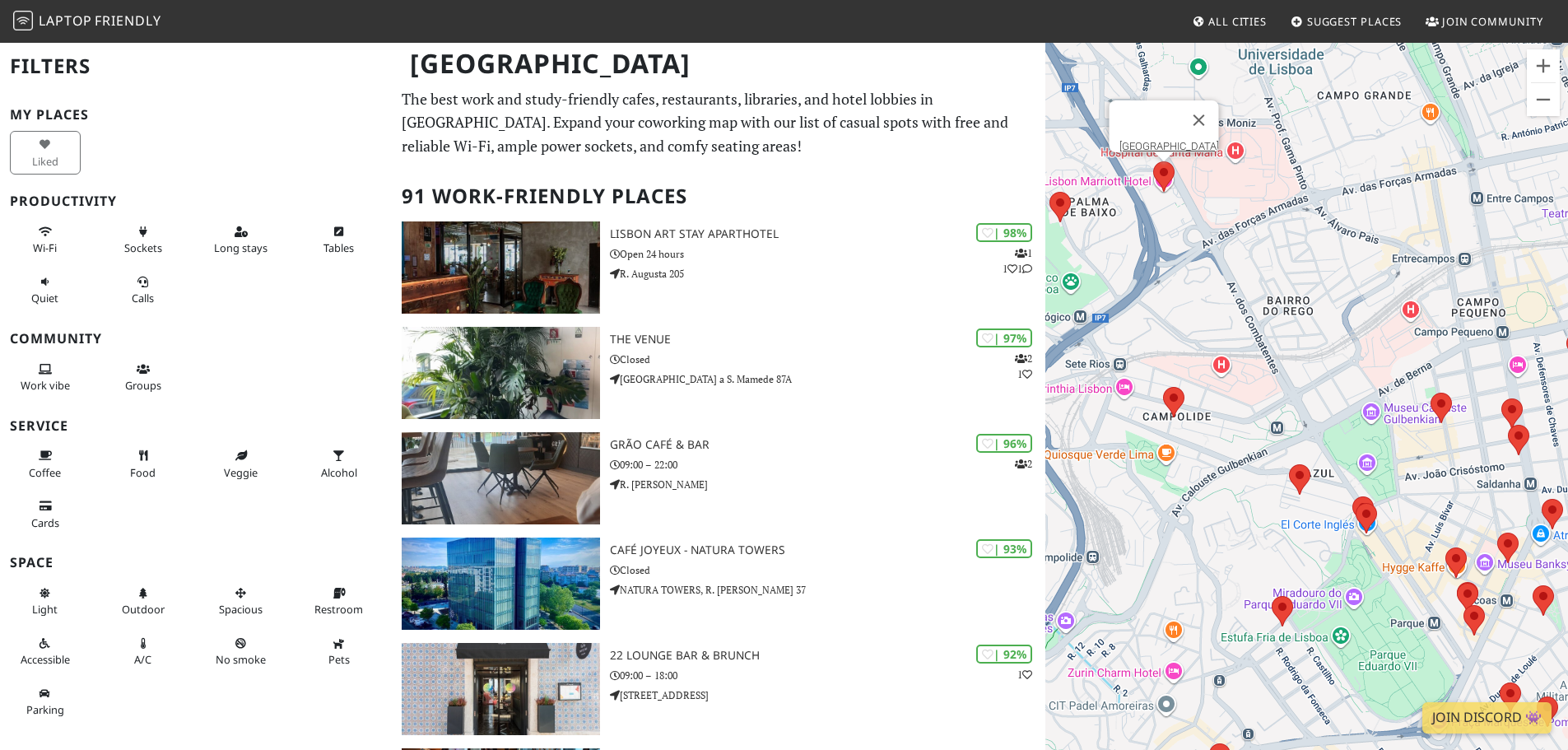
click at [1153, 162] on area at bounding box center [1153, 162] width 0 height 0
click at [1179, 140] on link "[GEOGRAPHIC_DATA]" at bounding box center [1168, 146] width 100 height 12
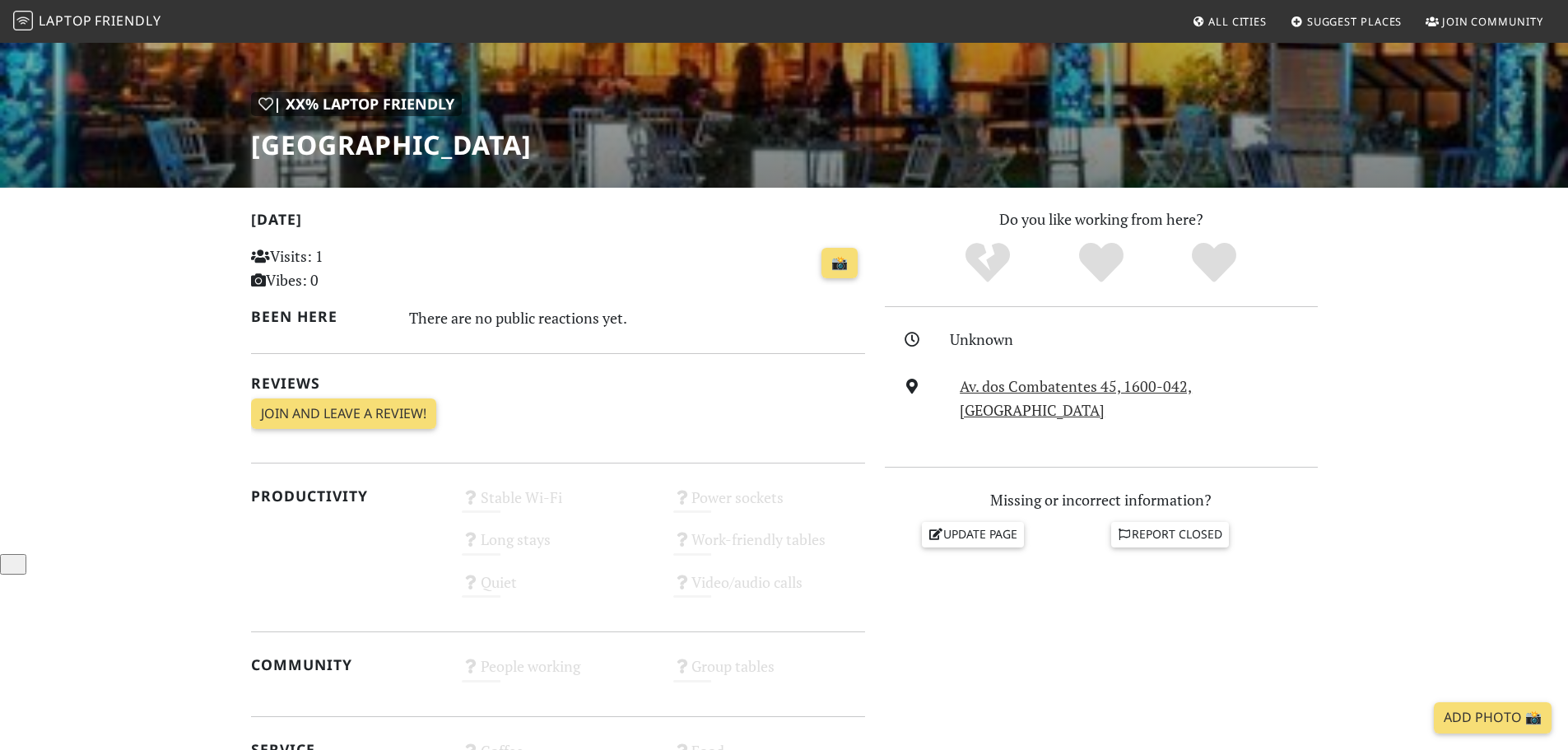
scroll to position [247, 0]
